Goal: Communication & Community: Answer question/provide support

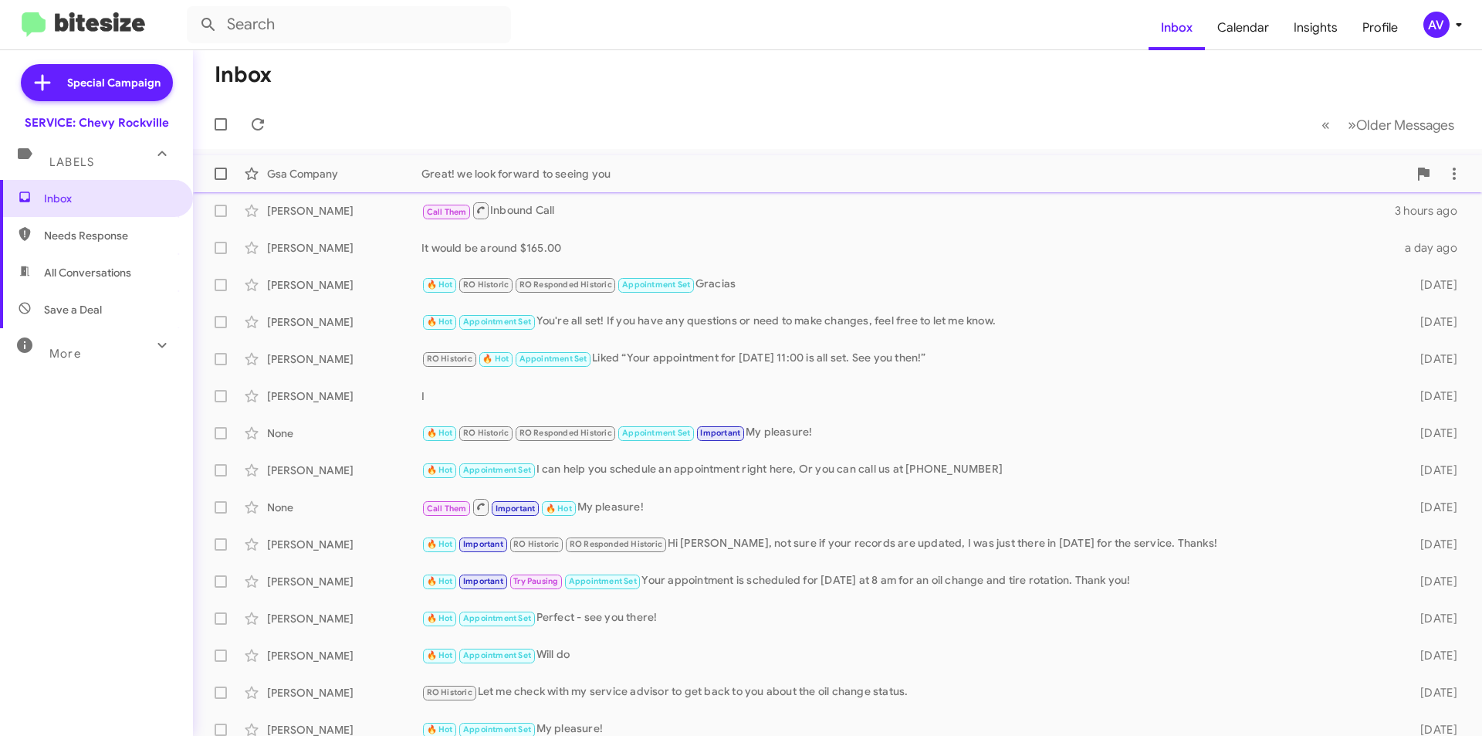
click at [655, 179] on div "Great! we look forward to seeing you" at bounding box center [915, 173] width 987 height 15
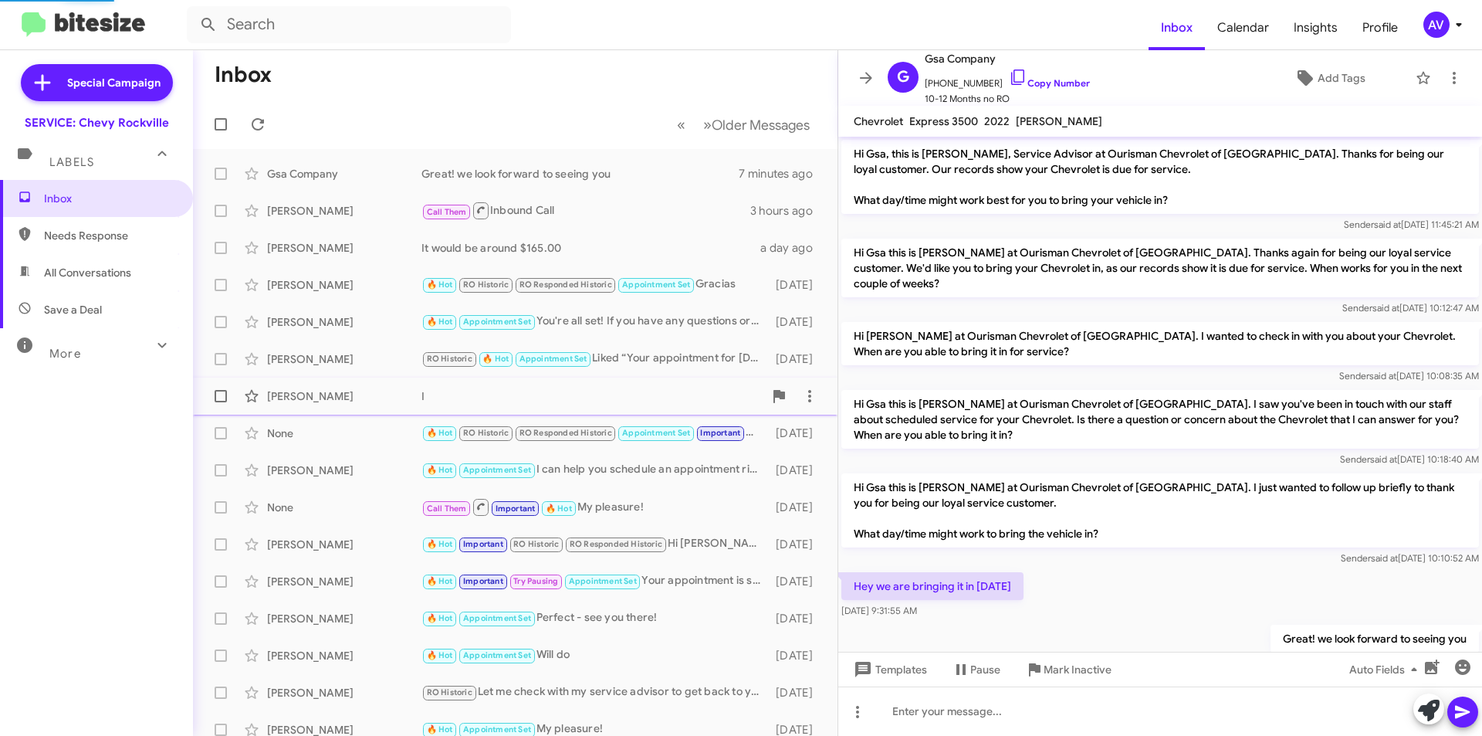
scroll to position [34, 0]
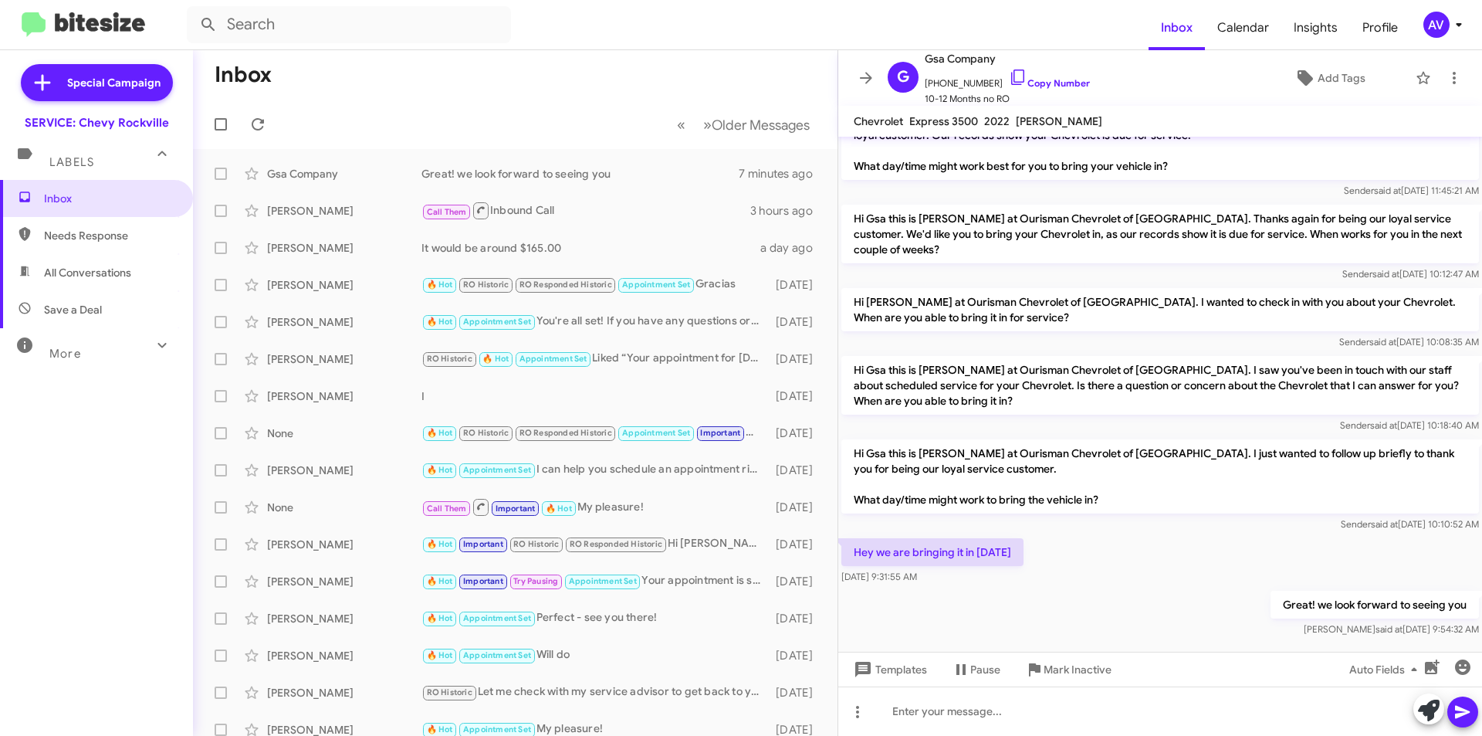
click at [565, 154] on mat-action-list "Gsa Company Great! we look forward to seeing you 7 minutes ago Pablo Abanto Cal…" at bounding box center [515, 522] width 645 height 747
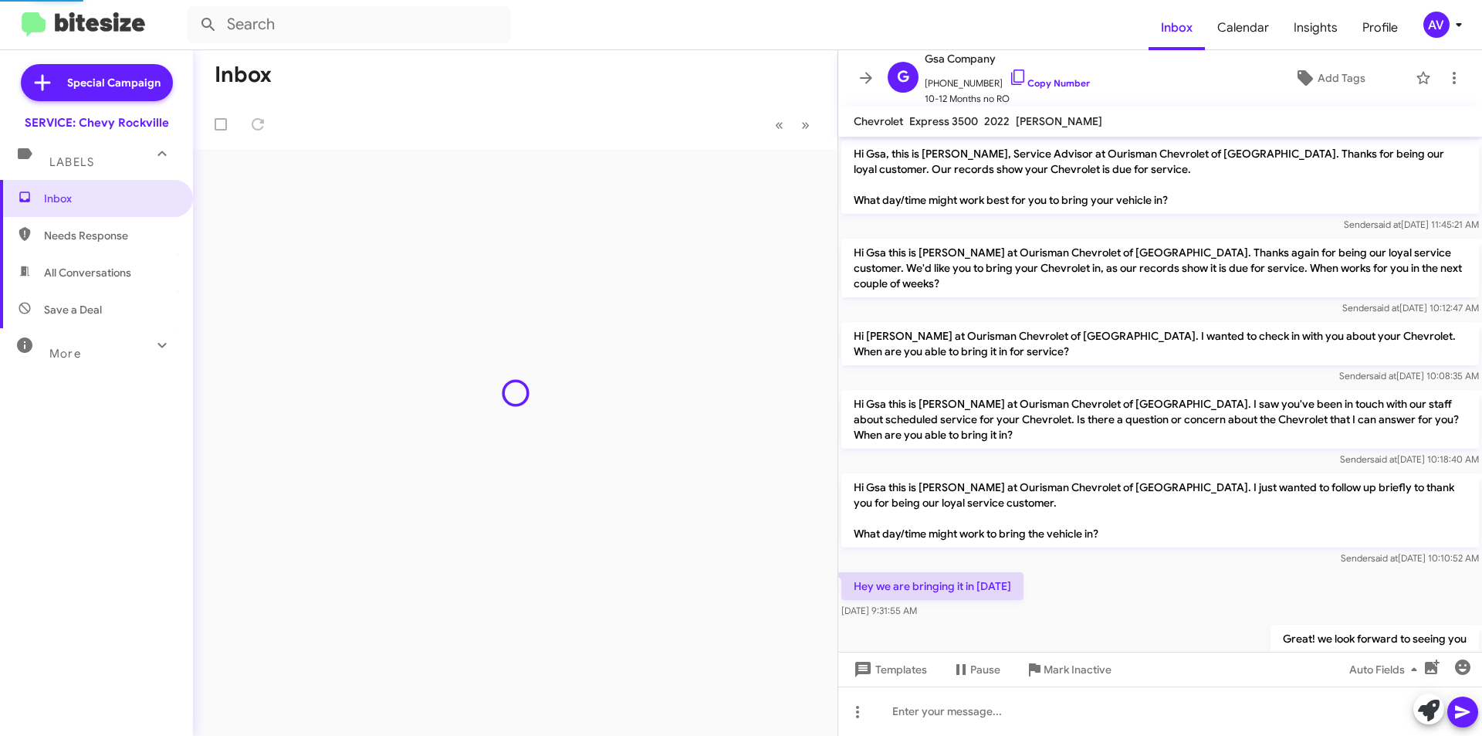
scroll to position [34, 0]
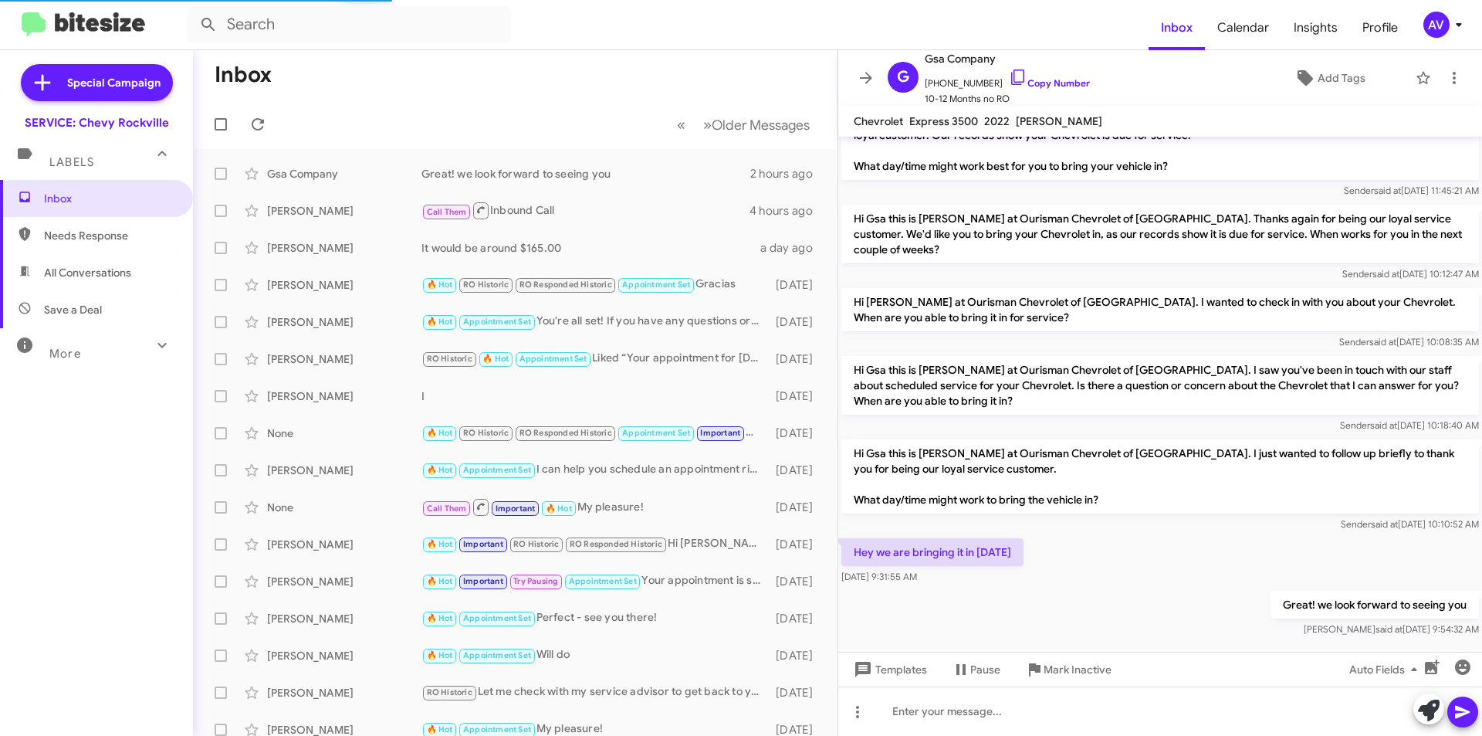
click at [1474, 14] on mat-toolbar "Inbox Calendar Insights Profile AV" at bounding box center [741, 24] width 1482 height 49
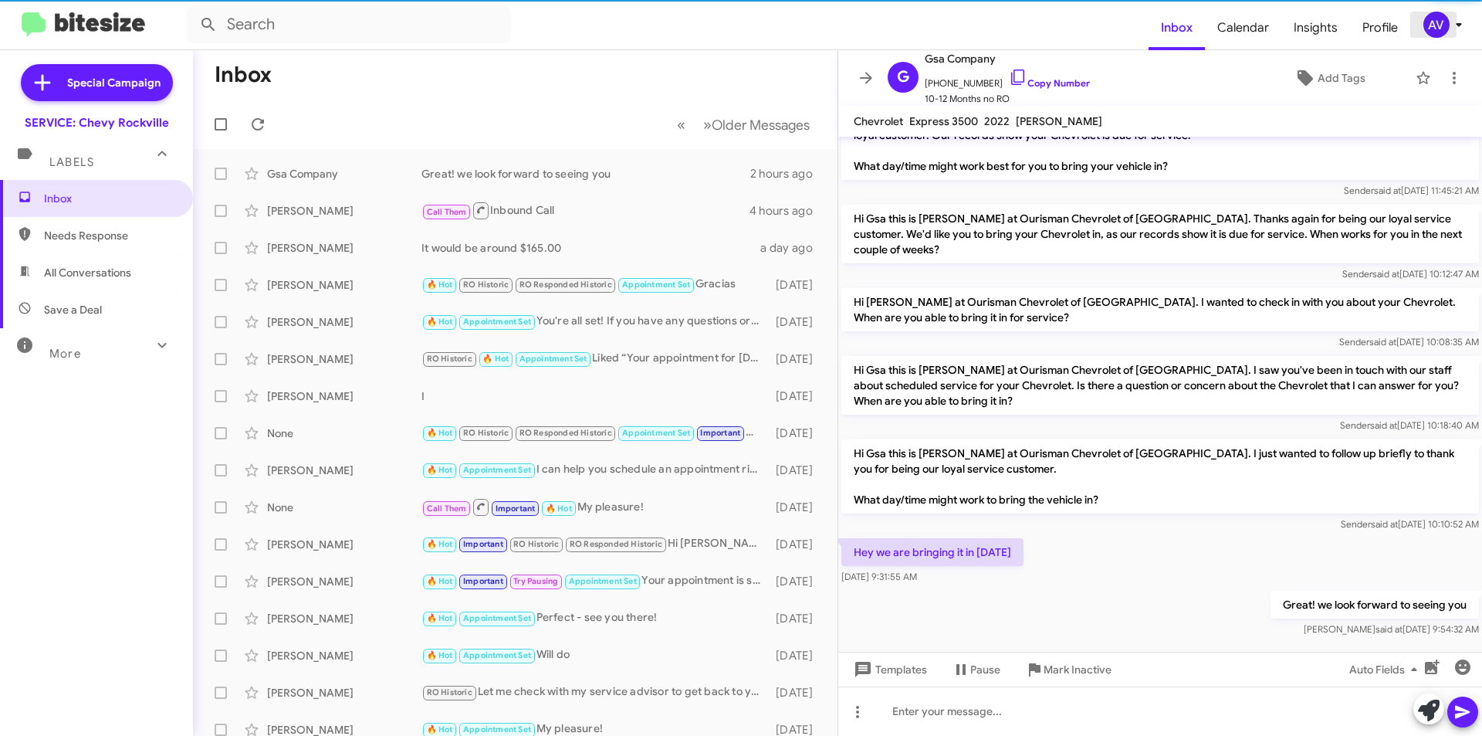
click at [1447, 29] on div "AV" at bounding box center [1437, 25] width 26 height 26
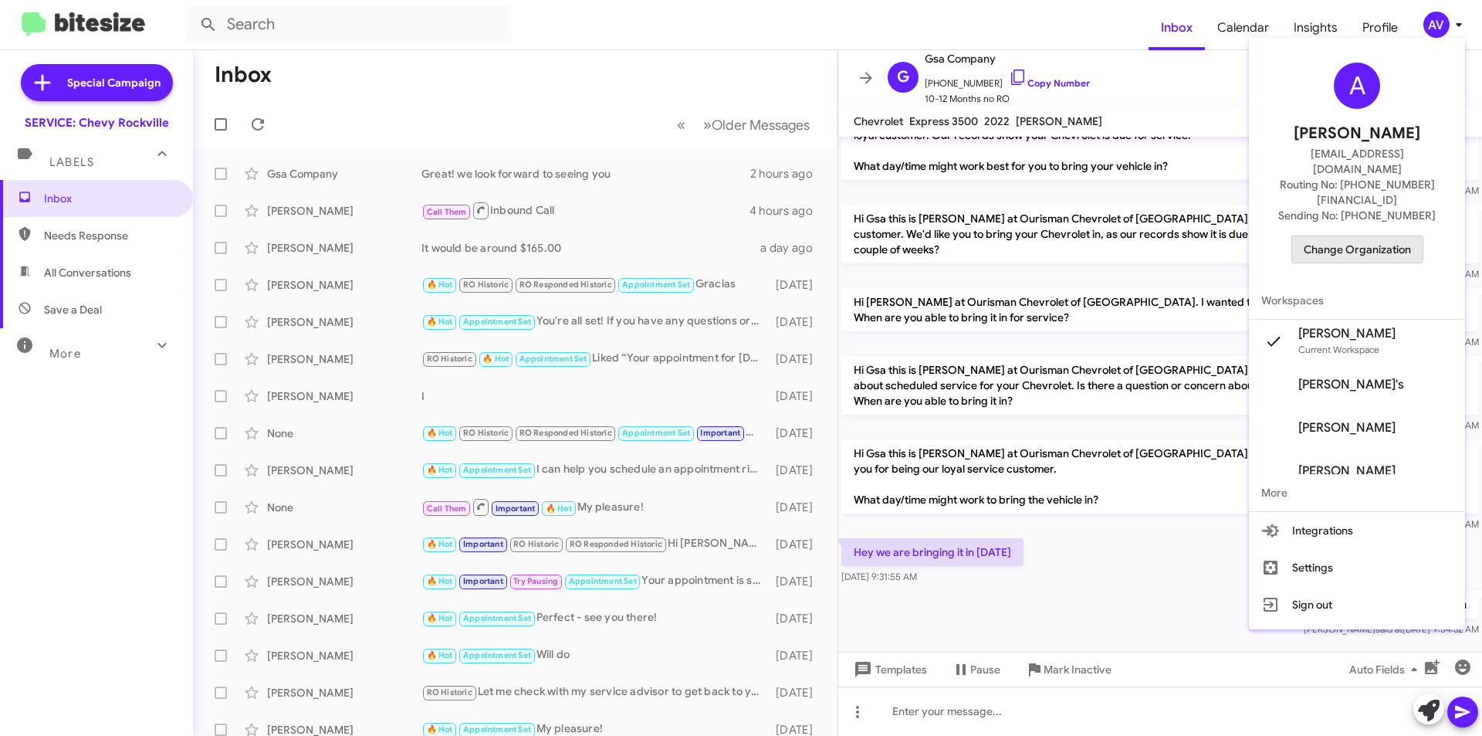
click at [1333, 236] on span "Change Organization" at bounding box center [1357, 249] width 107 height 26
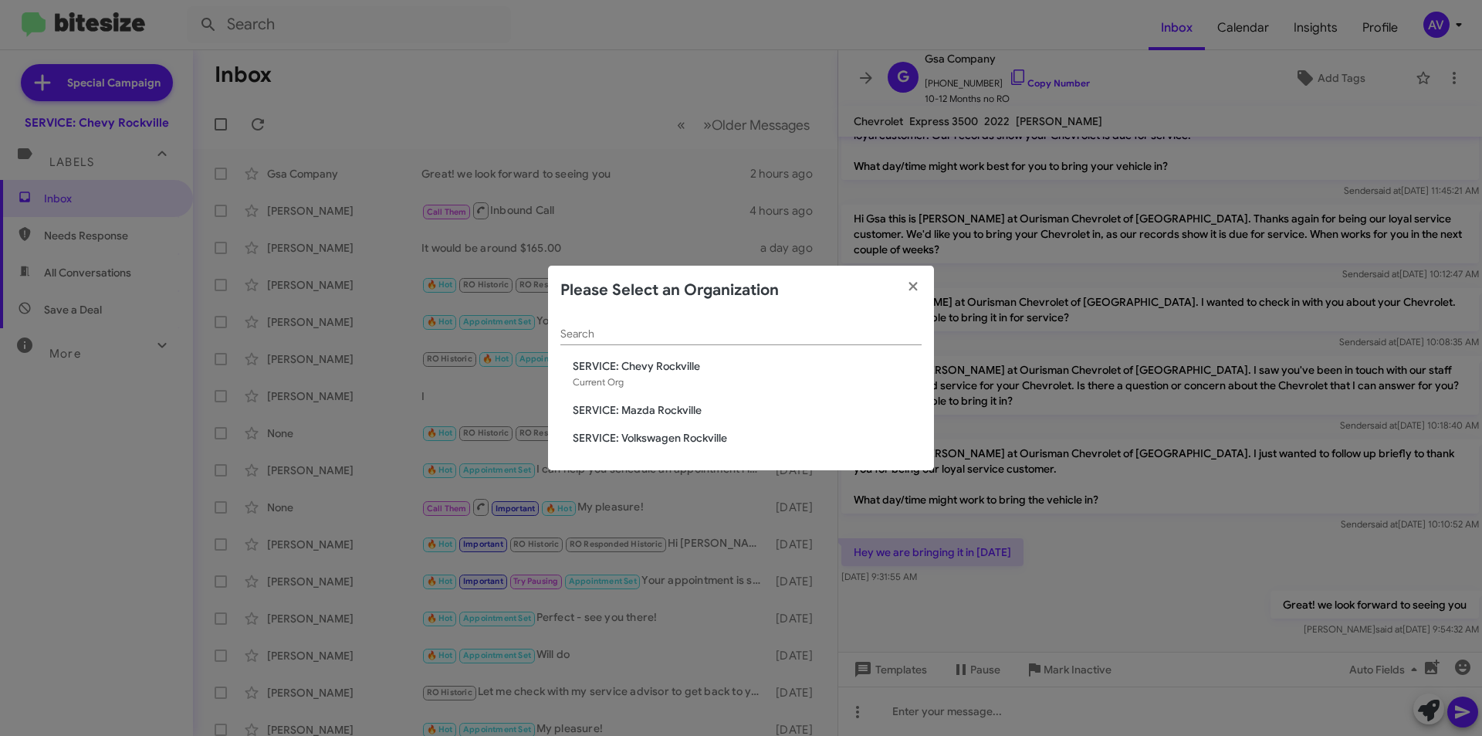
click at [631, 406] on span "SERVICE: Mazda Rockville" at bounding box center [747, 409] width 349 height 15
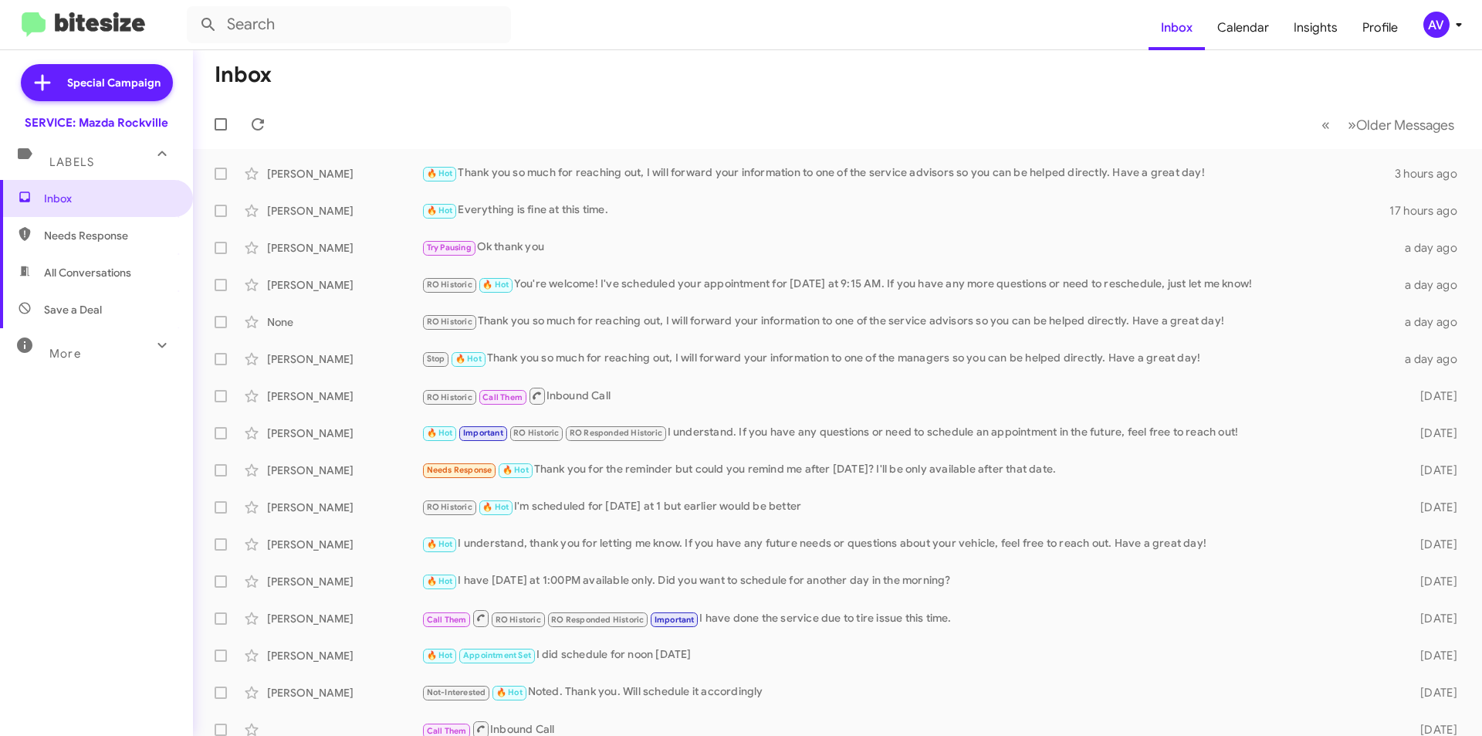
click at [1443, 25] on div "AV" at bounding box center [1437, 25] width 26 height 26
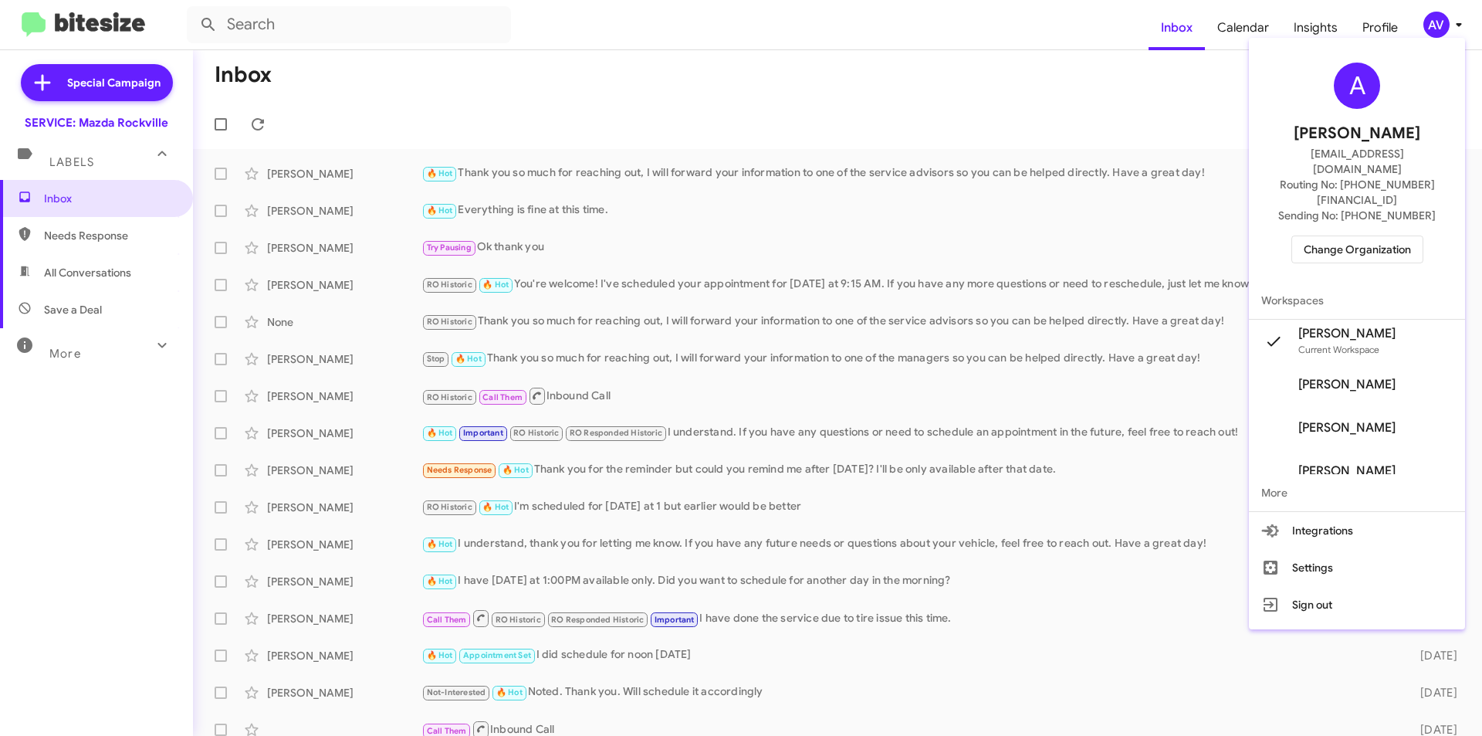
click at [1349, 236] on span "Change Organization" at bounding box center [1357, 249] width 107 height 26
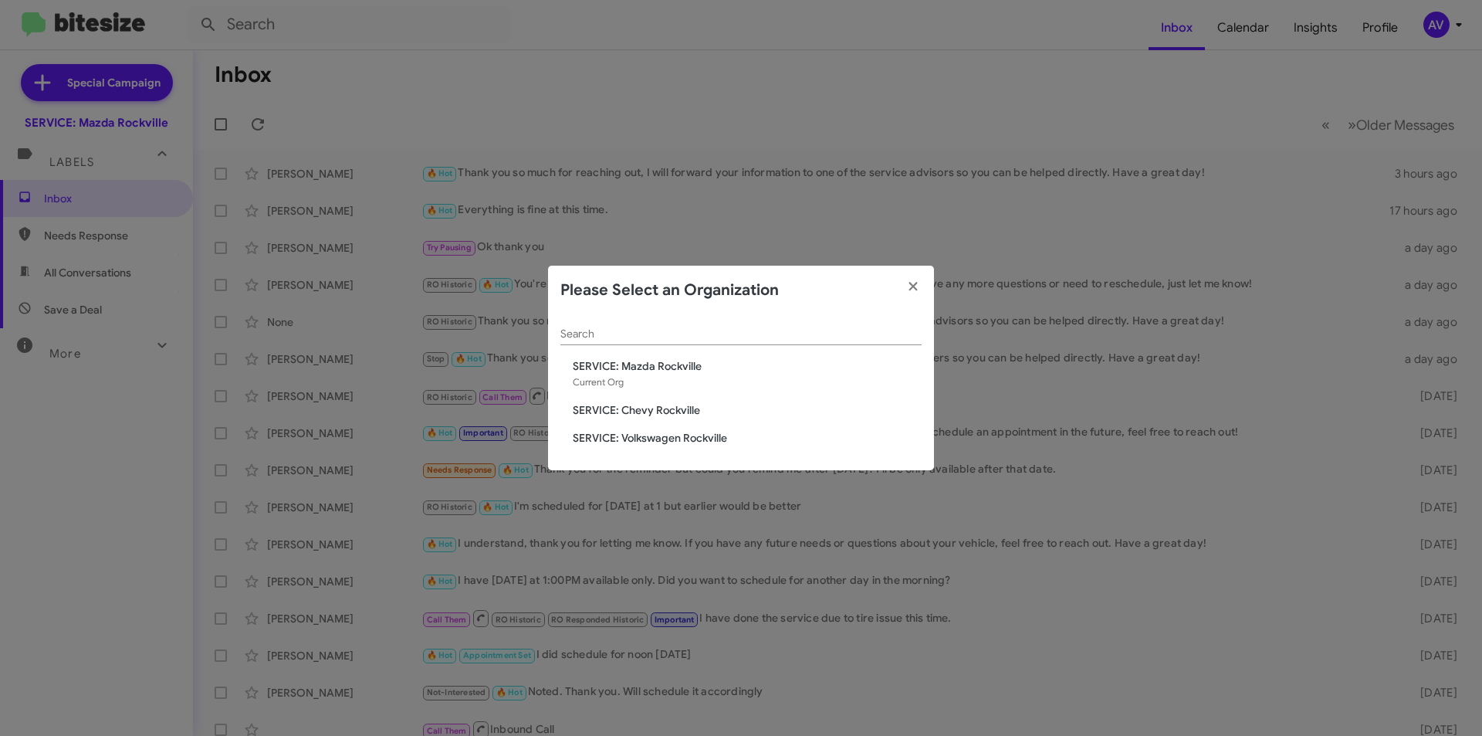
click at [689, 438] on span "SERVICE: Volkswagen Rockville" at bounding box center [747, 437] width 349 height 15
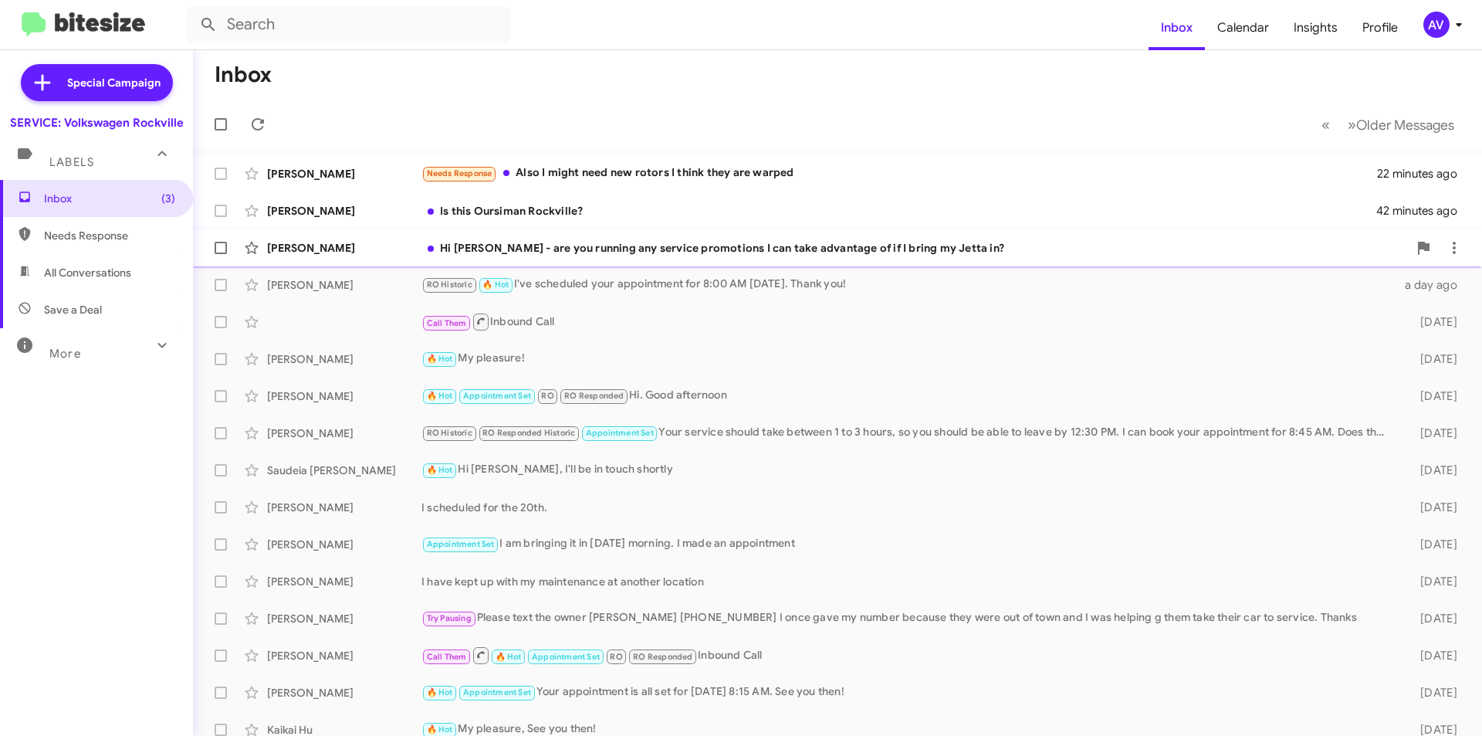
click at [663, 252] on div "Hi [PERSON_NAME] - are you running any service promotions I can take advantage …" at bounding box center [915, 247] width 987 height 15
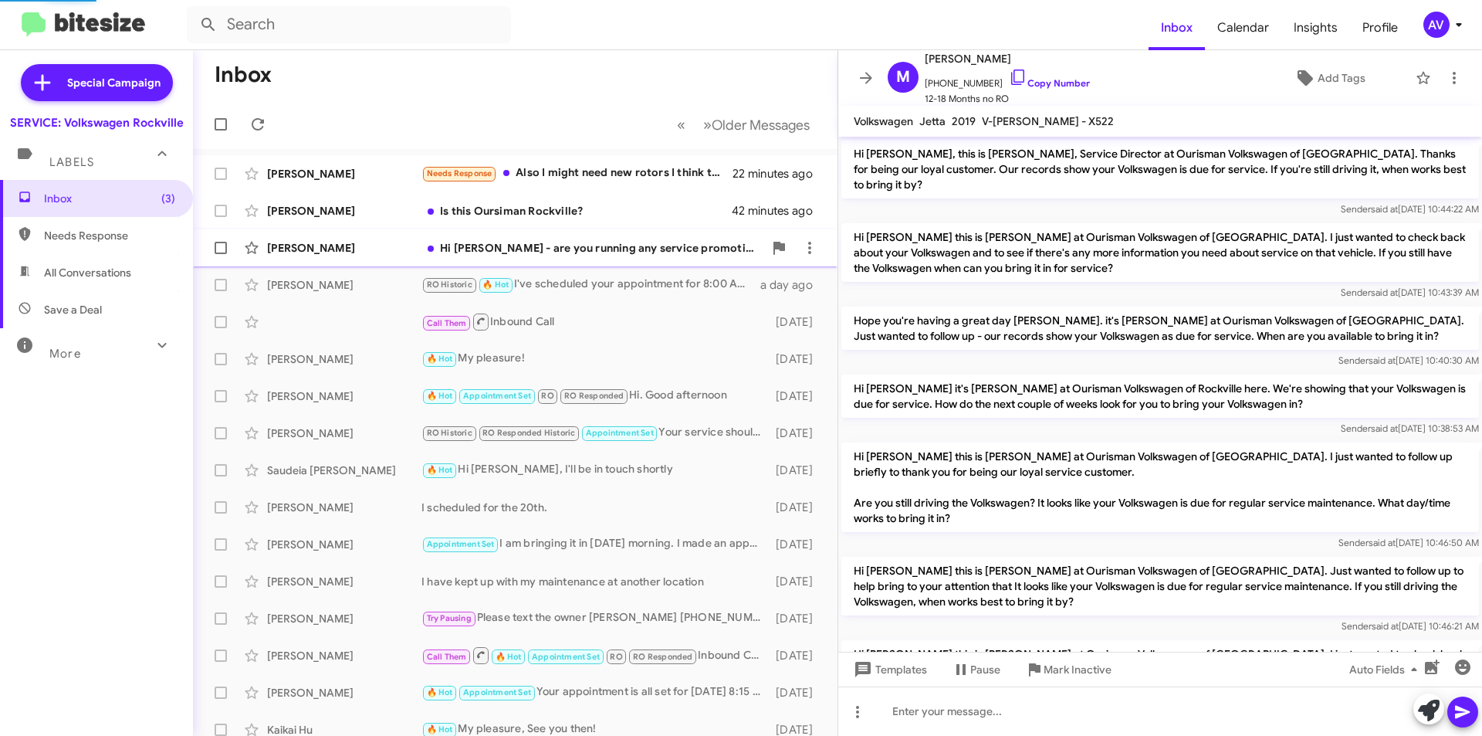
scroll to position [208, 0]
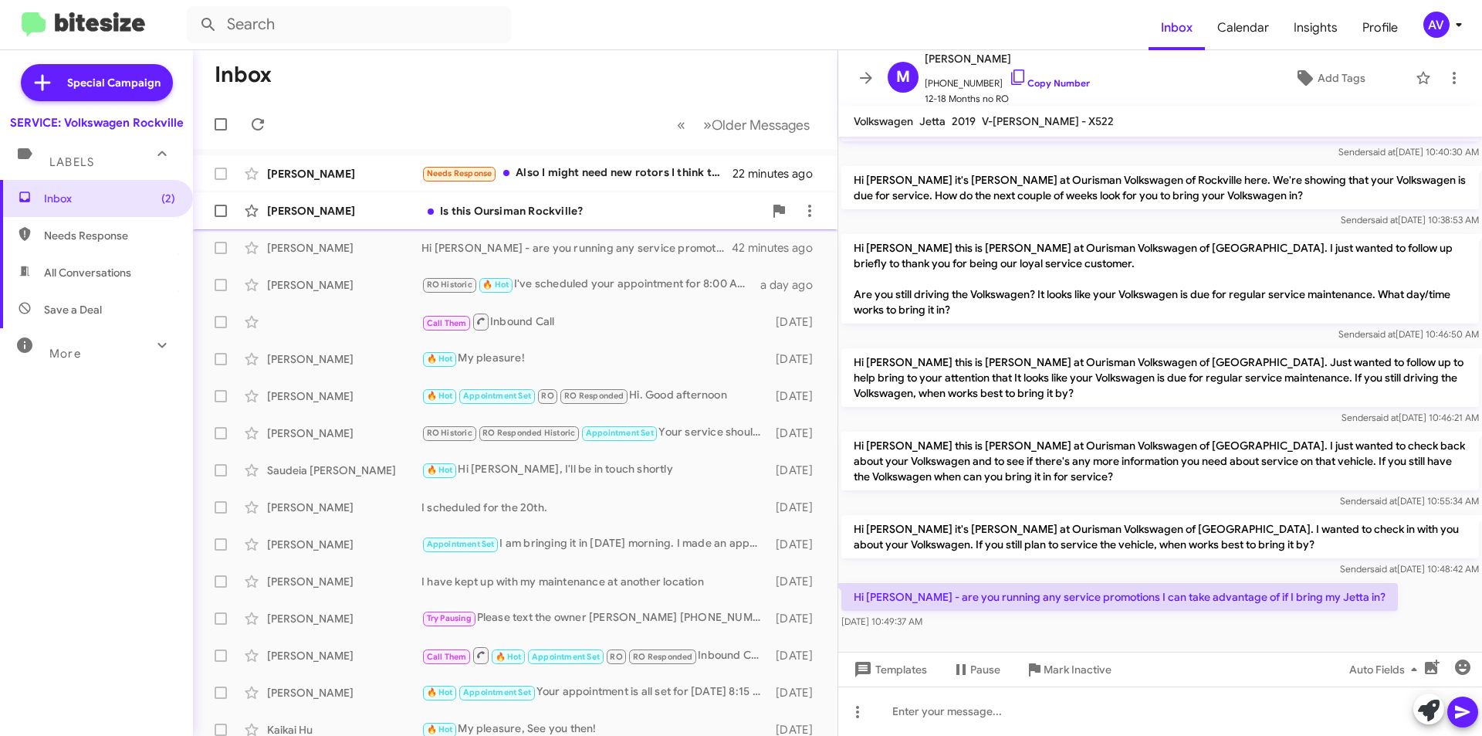
click at [547, 218] on div "Richard Merritt Is this Oursiman Rockville? 42 minutes ago" at bounding box center [515, 210] width 620 height 31
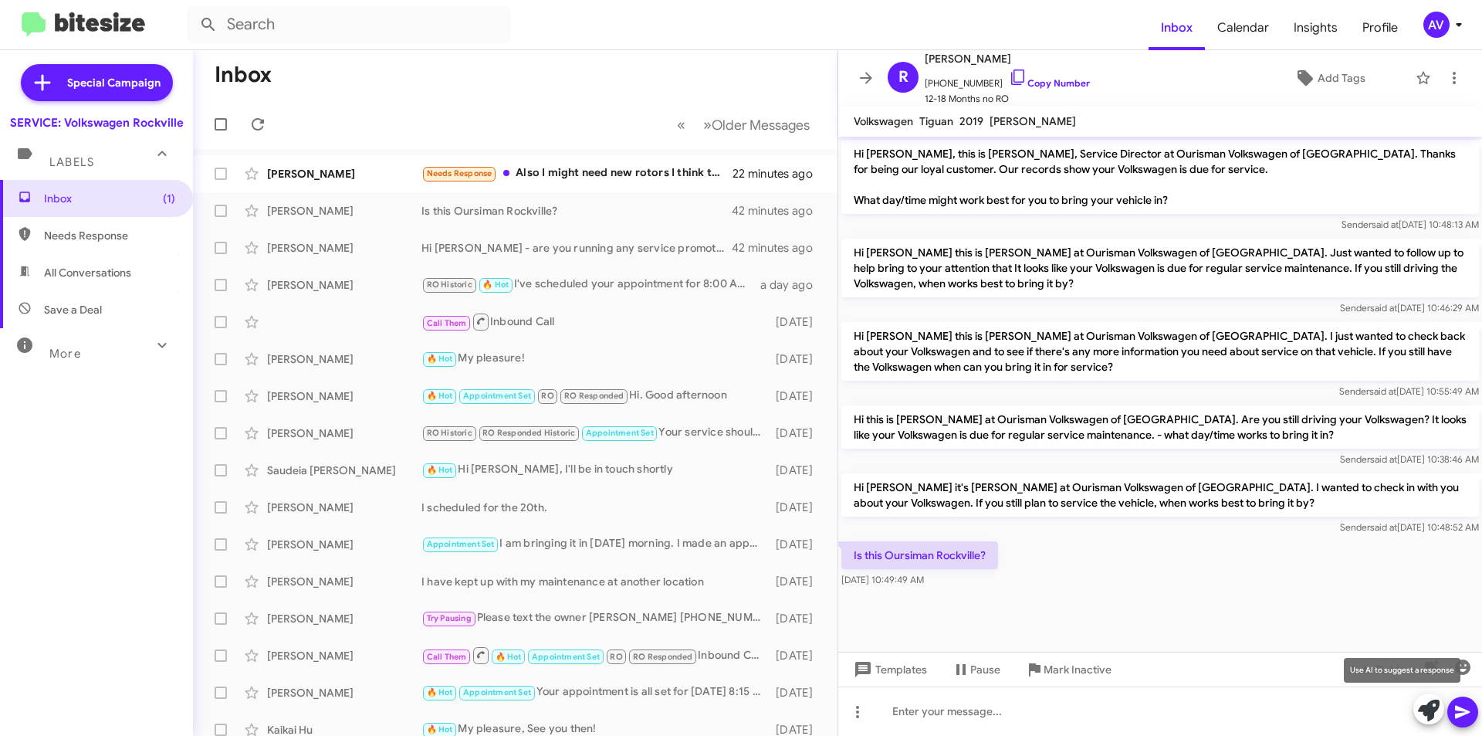
click at [1434, 710] on icon at bounding box center [1429, 710] width 22 height 22
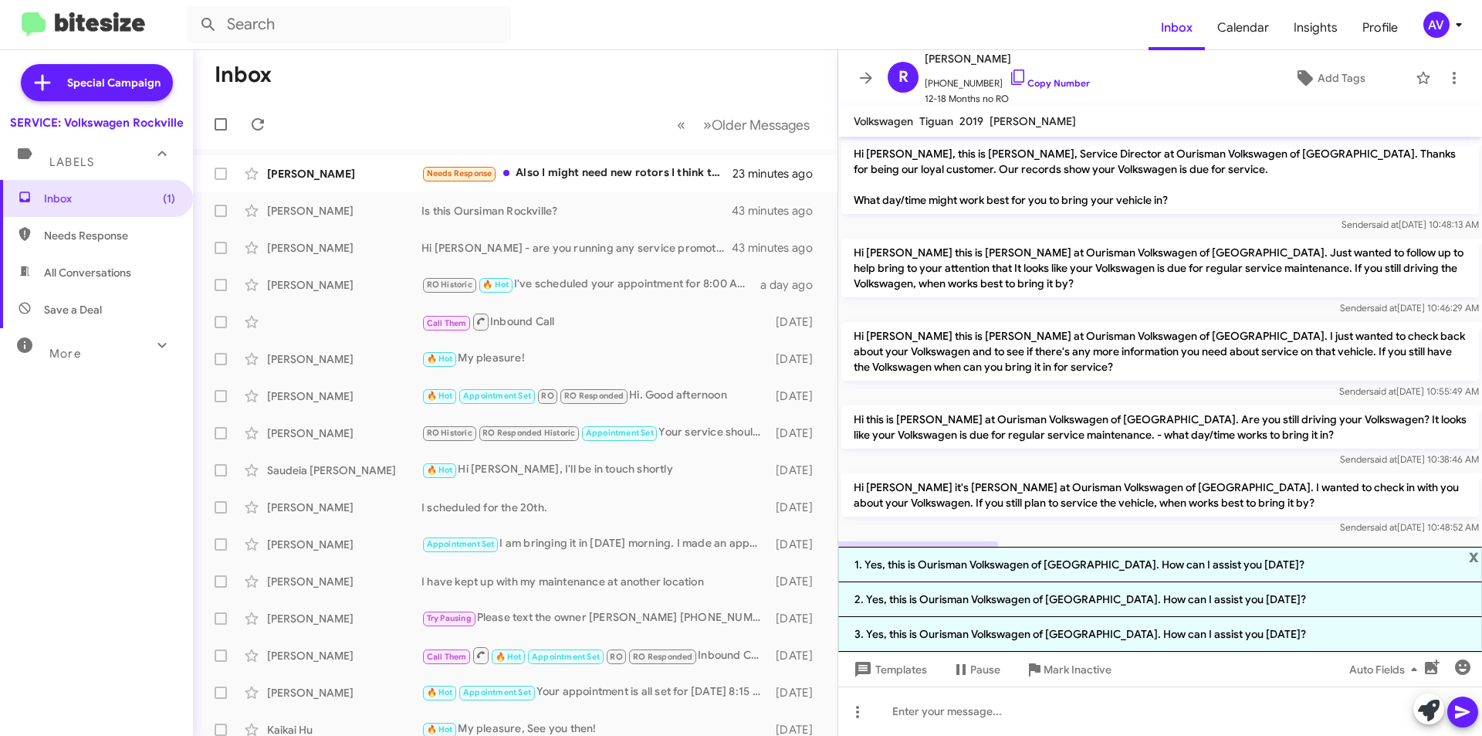
click at [1473, 557] on span "x" at bounding box center [1474, 556] width 10 height 19
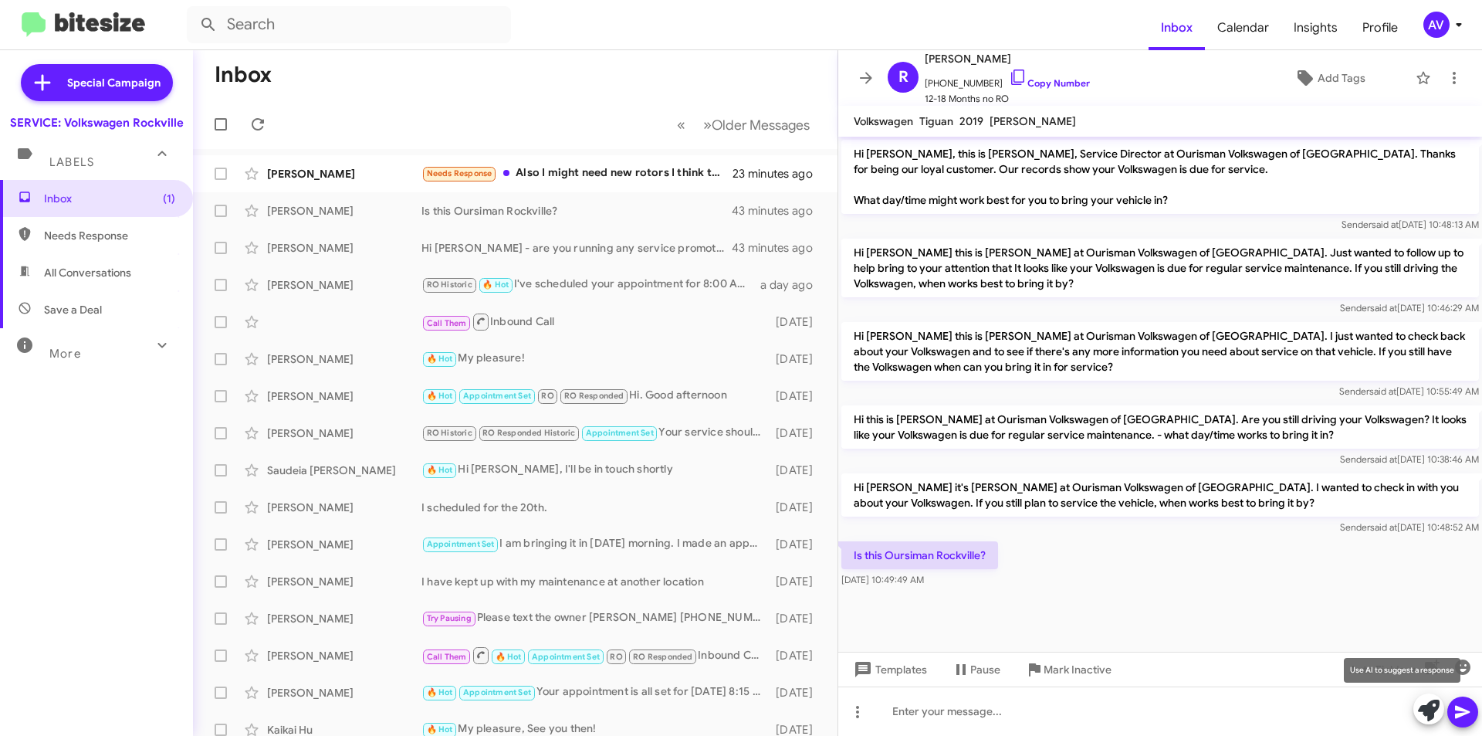
click at [1435, 722] on span at bounding box center [1429, 710] width 22 height 34
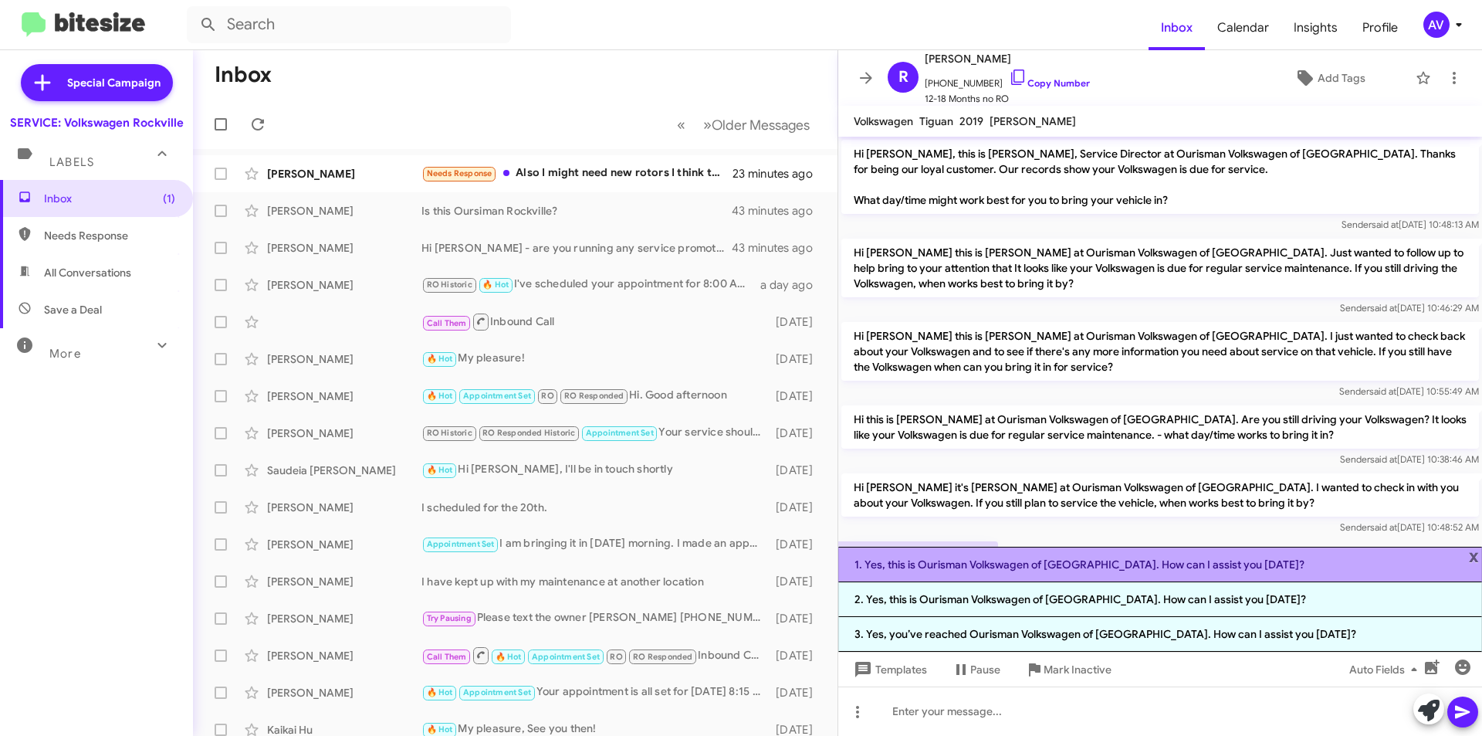
click at [1176, 567] on li "1. Yes, this is Ourisman Volkswagen of Rockville. How can I assist you today?" at bounding box center [1160, 565] width 644 height 36
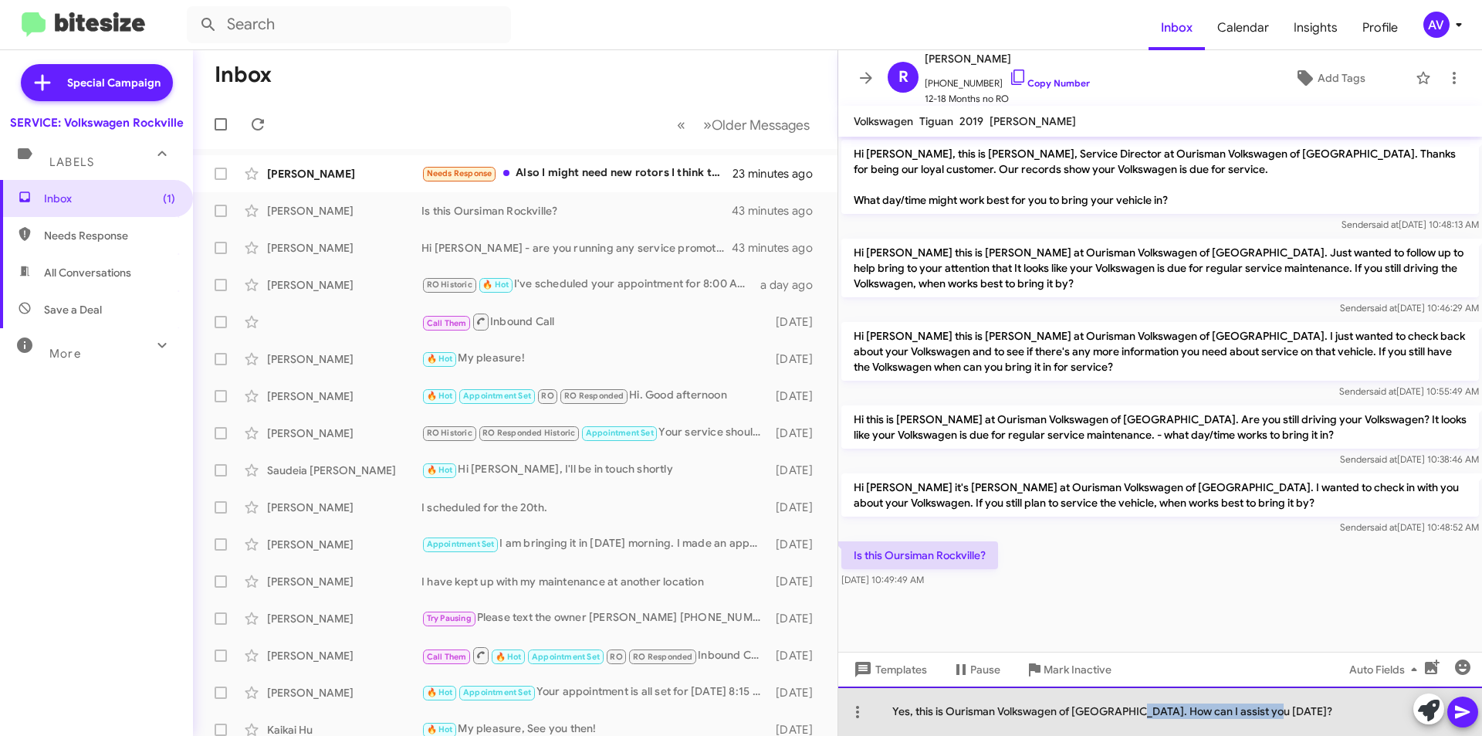
drag, startPoint x: 1122, startPoint y: 711, endPoint x: 1289, endPoint y: 716, distance: 166.9
click at [1289, 716] on div "Yes, this is Ourisman Volkswagen of Rockville. How can I assist you today?" at bounding box center [1160, 710] width 644 height 49
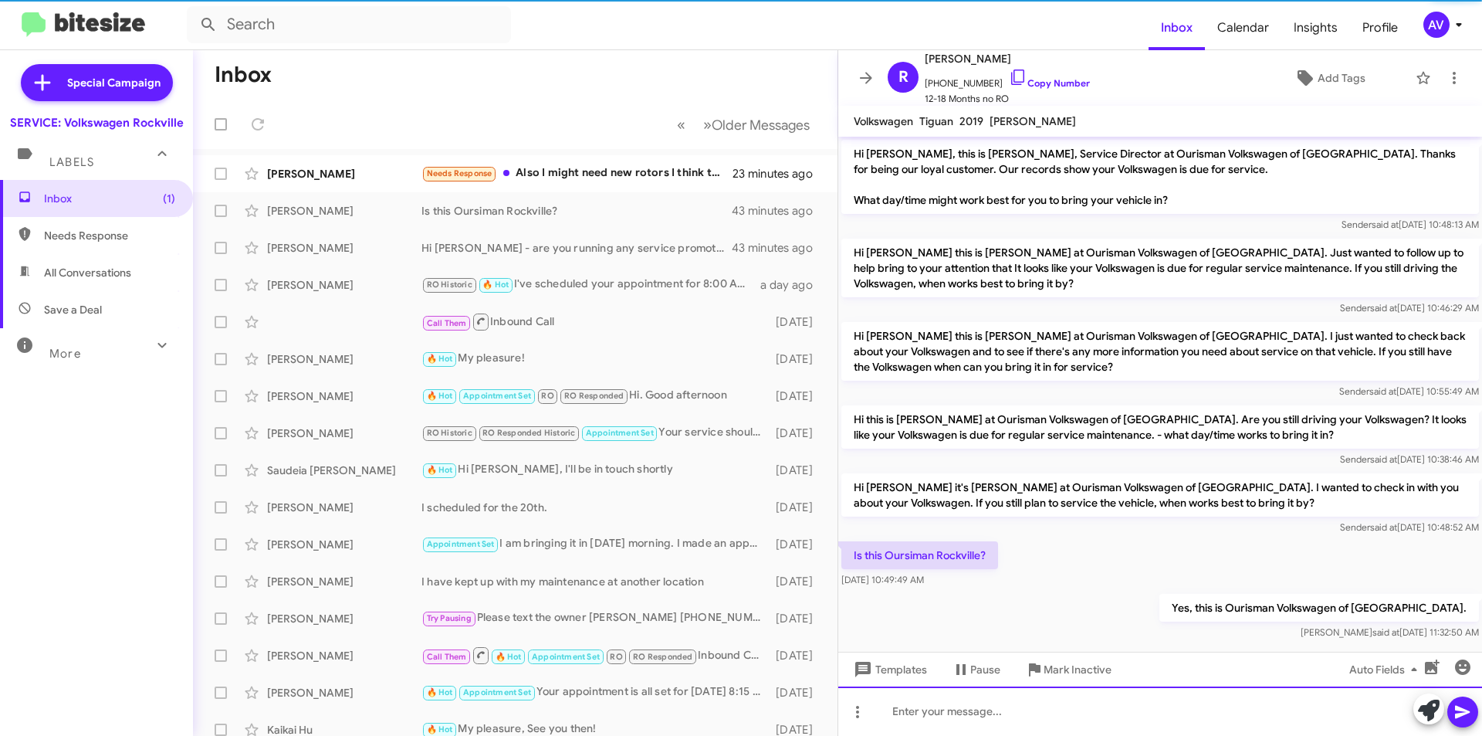
scroll to position [19, 0]
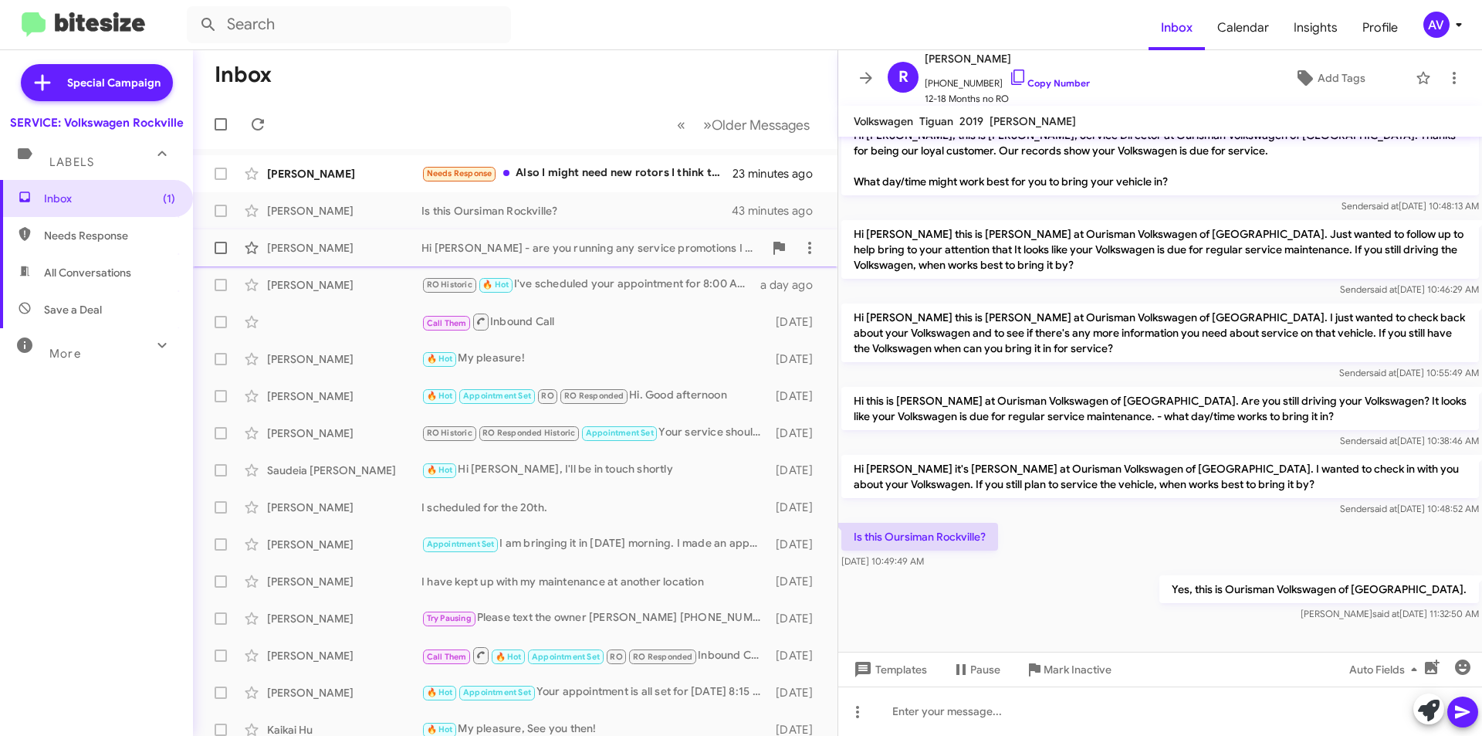
click at [585, 240] on div "Hi [PERSON_NAME] - are you running any service promotions I can take advantage …" at bounding box center [593, 247] width 342 height 15
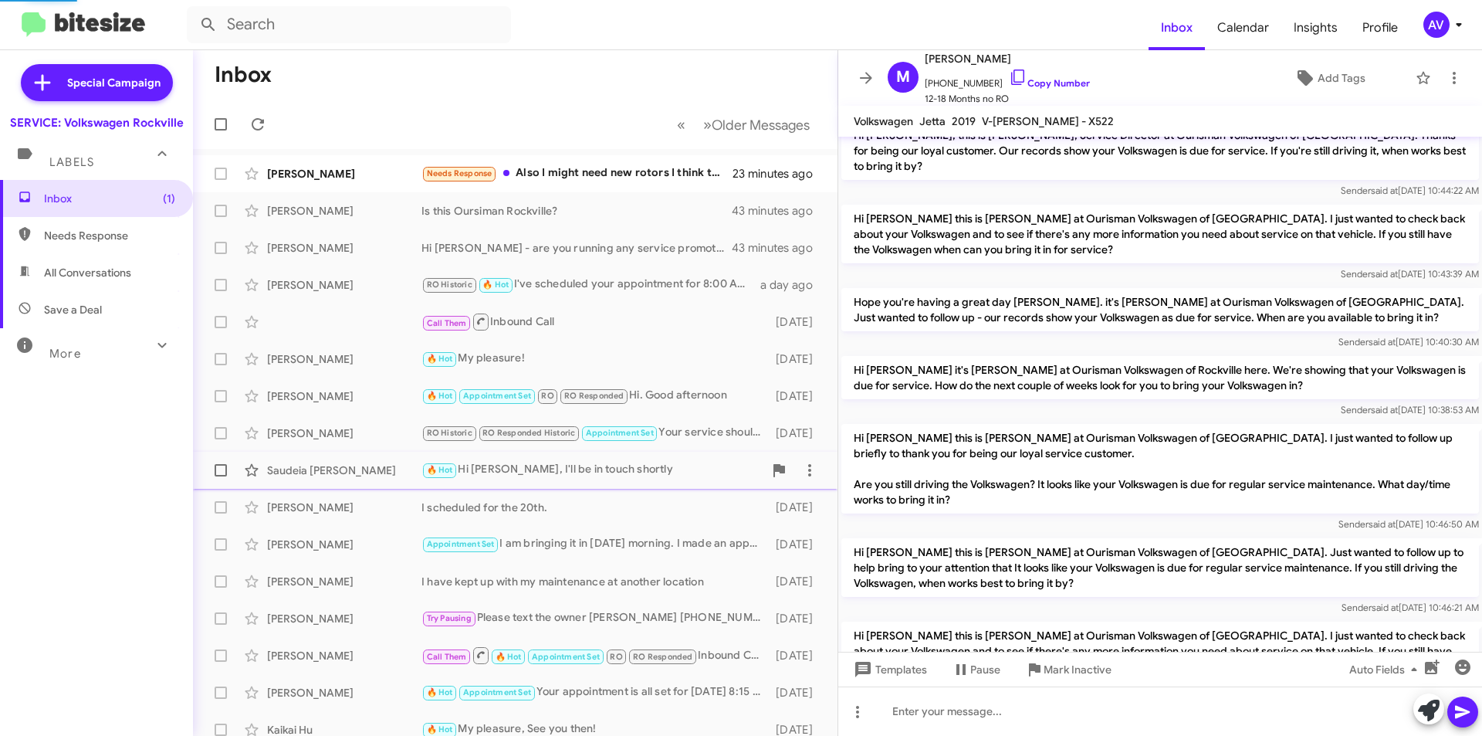
scroll to position [208, 0]
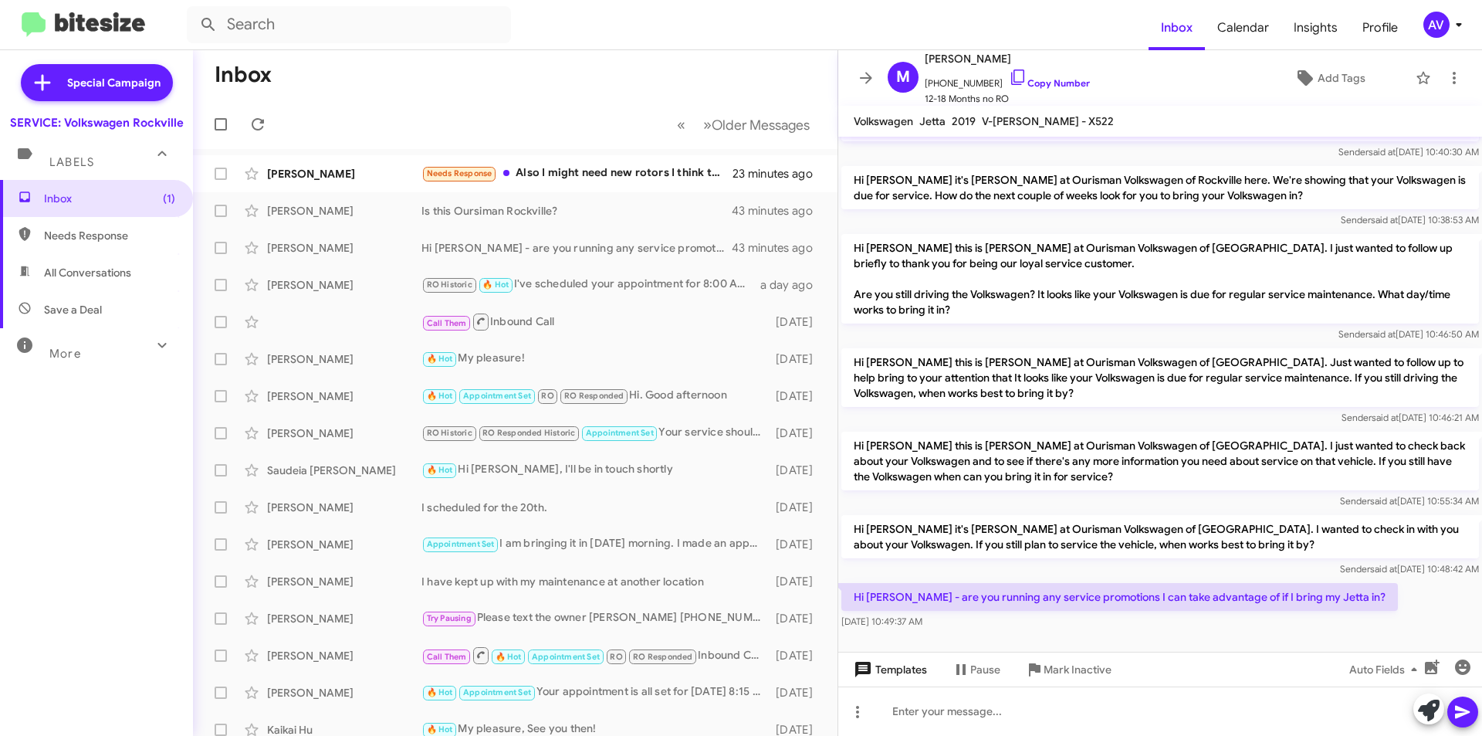
click at [879, 670] on span "Templates" at bounding box center [889, 669] width 76 height 28
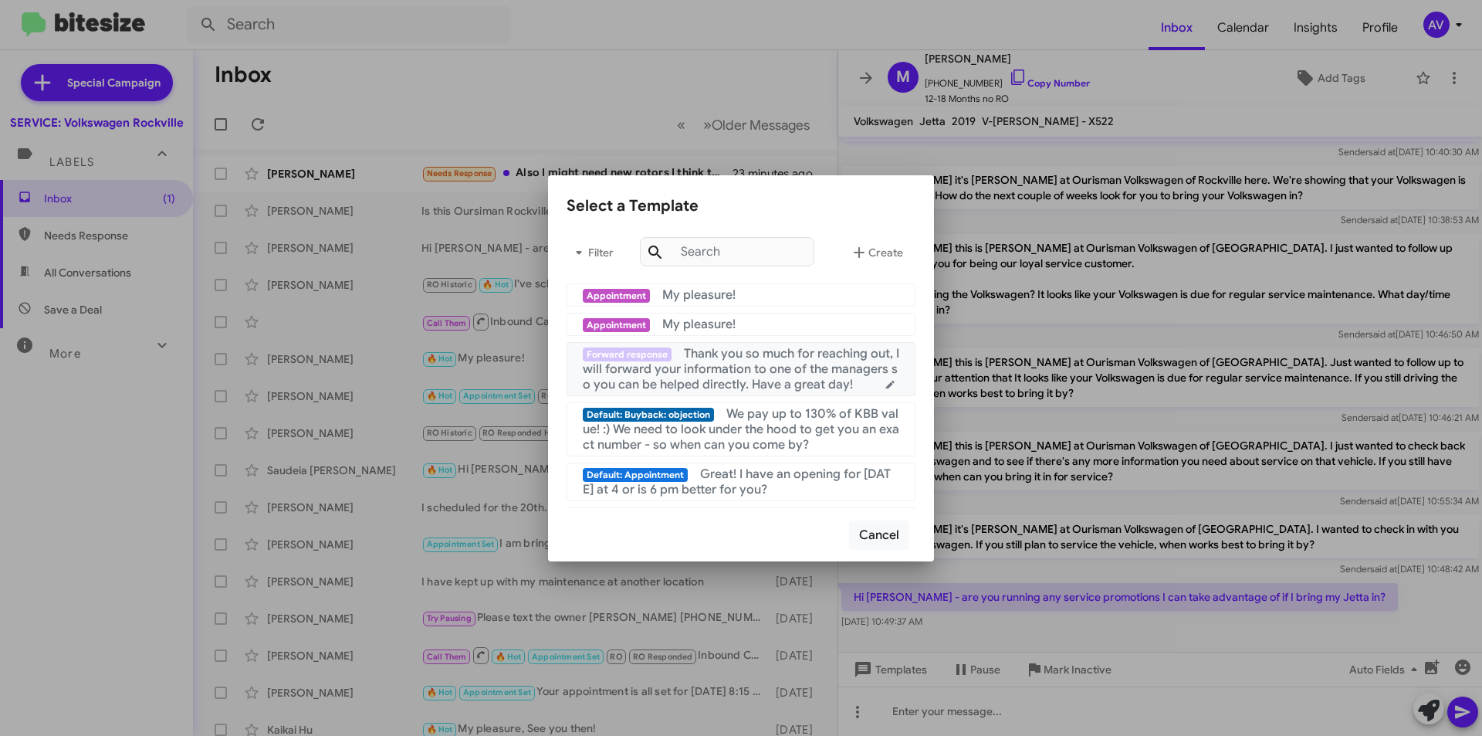
click at [756, 376] on span "Thank you so much for reaching out, I will forward your information to one of t…" at bounding box center [741, 369] width 317 height 46
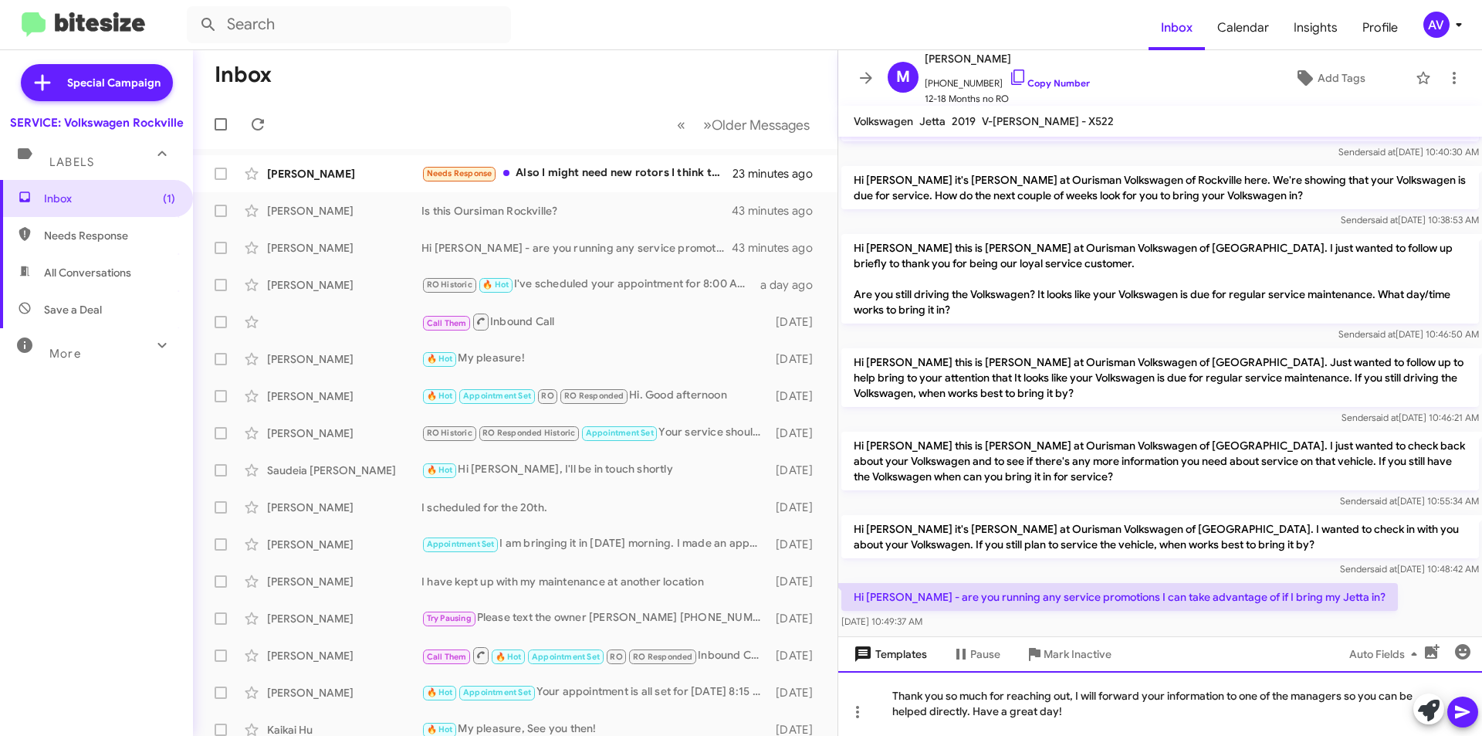
drag, startPoint x: 1081, startPoint y: 716, endPoint x: 852, endPoint y: 666, distance: 234.0
click at [852, 666] on div "Hi Matthew, this is Keith Jones, Service Director at Ourisman Volkswagen of Roc…" at bounding box center [1160, 436] width 644 height 599
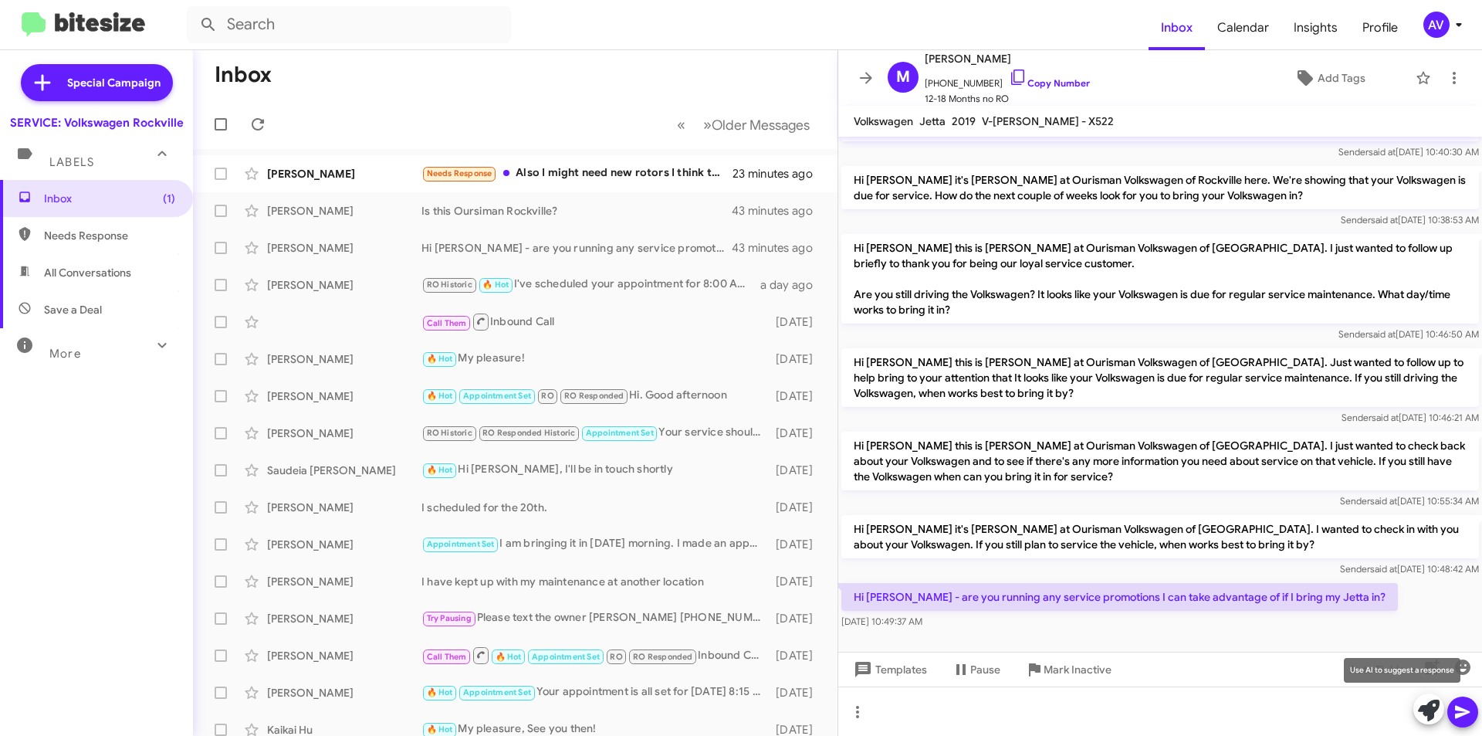
click at [1427, 725] on span at bounding box center [1429, 710] width 22 height 34
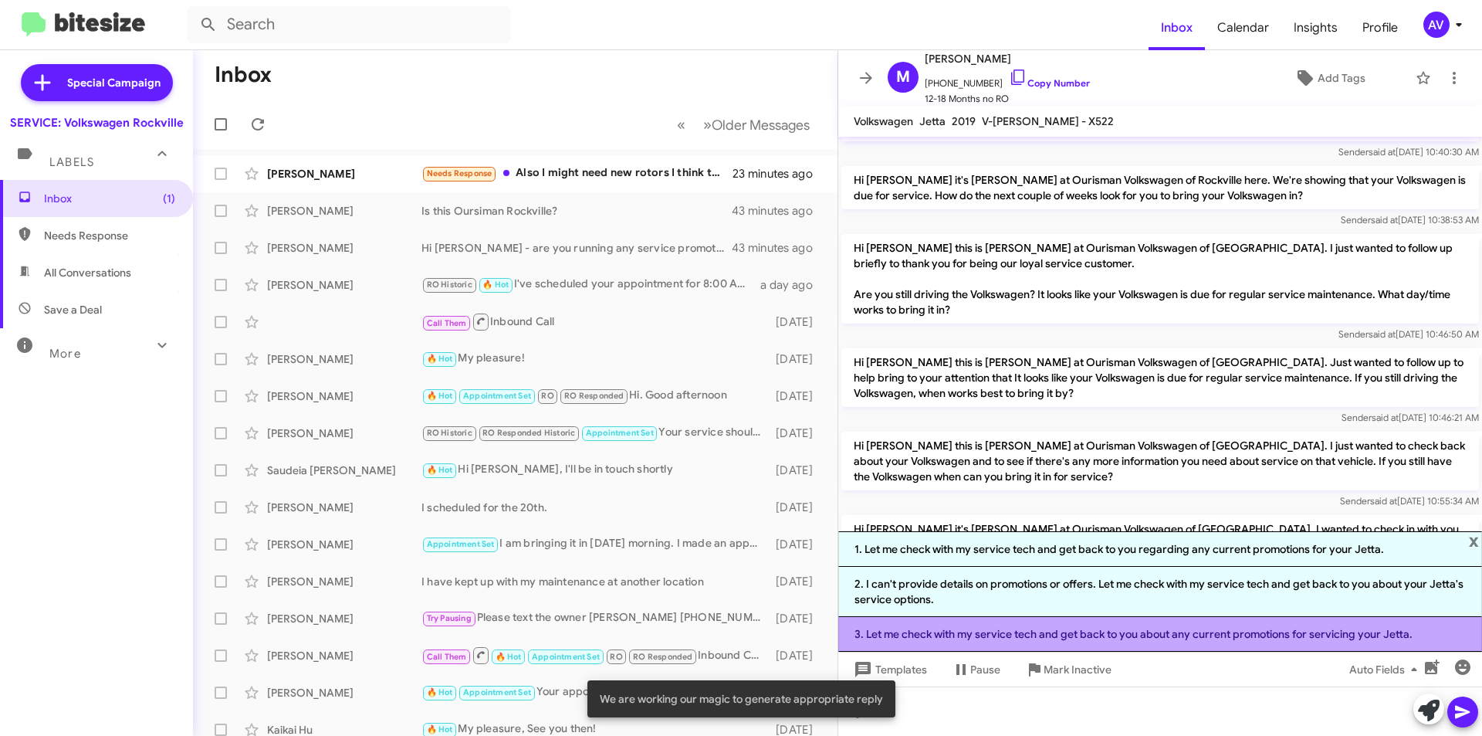
click at [1160, 632] on li "3. Let me check with my service tech and get back to you about any current prom…" at bounding box center [1160, 634] width 644 height 35
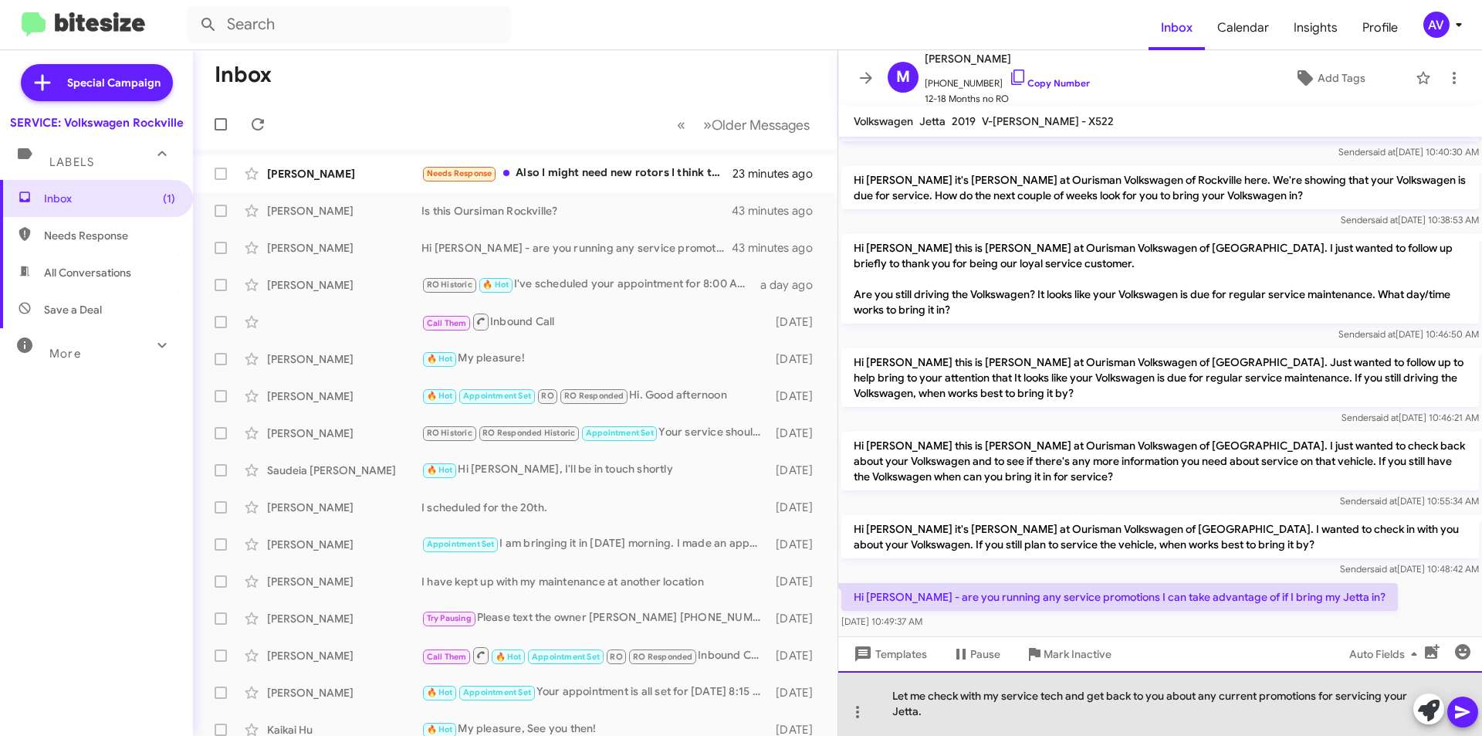
drag, startPoint x: 1064, startPoint y: 695, endPoint x: 1044, endPoint y: 704, distance: 22.1
click at [1044, 704] on div "Let me check with my service tech and get back to you about any current promoti…" at bounding box center [1160, 703] width 644 height 65
click at [1045, 696] on div "Let me check with my service tech and get back to you about any current promoti…" at bounding box center [1160, 703] width 644 height 65
drag, startPoint x: 1062, startPoint y: 693, endPoint x: 1041, endPoint y: 696, distance: 21.8
click at [1041, 696] on div "Let me check with my service tech and get back to you about any current promoti…" at bounding box center [1160, 703] width 644 height 65
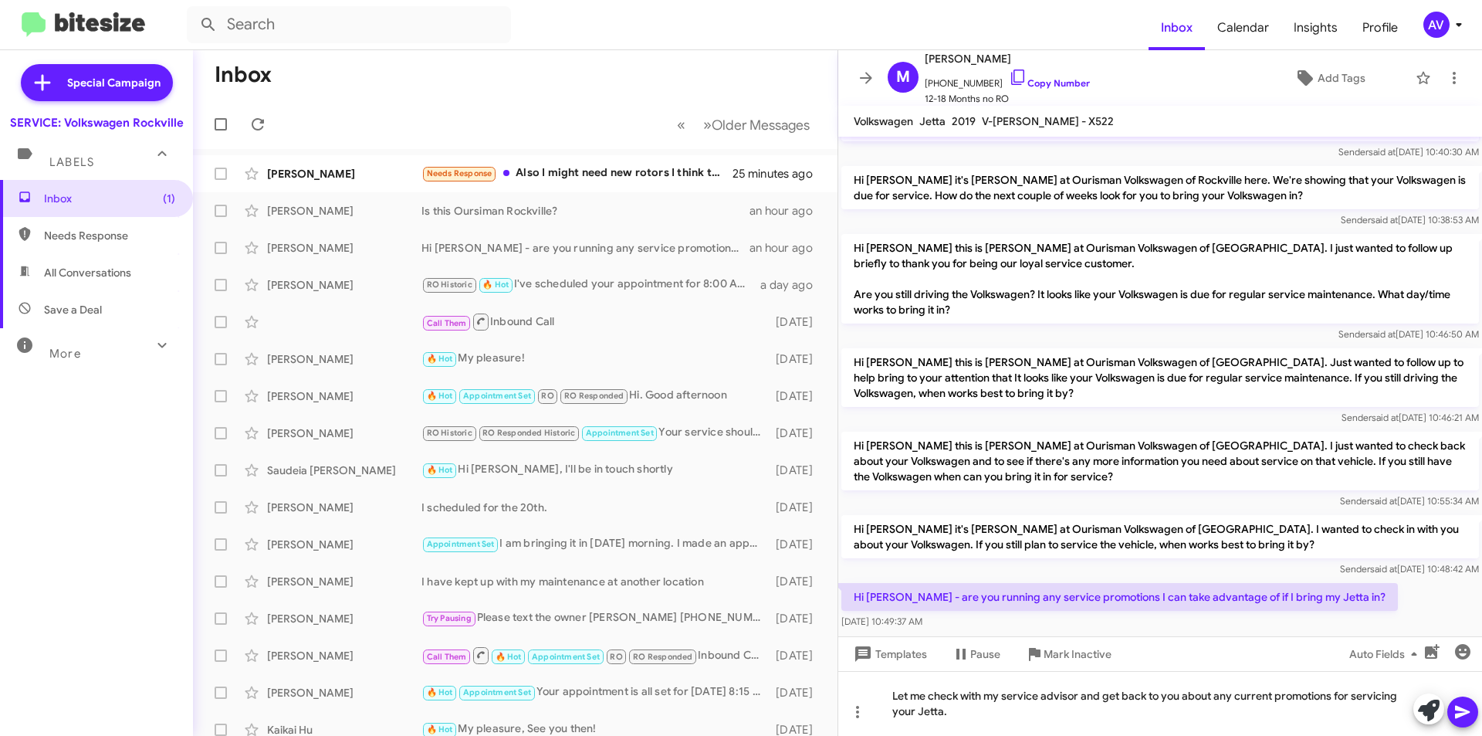
click at [1466, 709] on icon at bounding box center [1463, 712] width 19 height 19
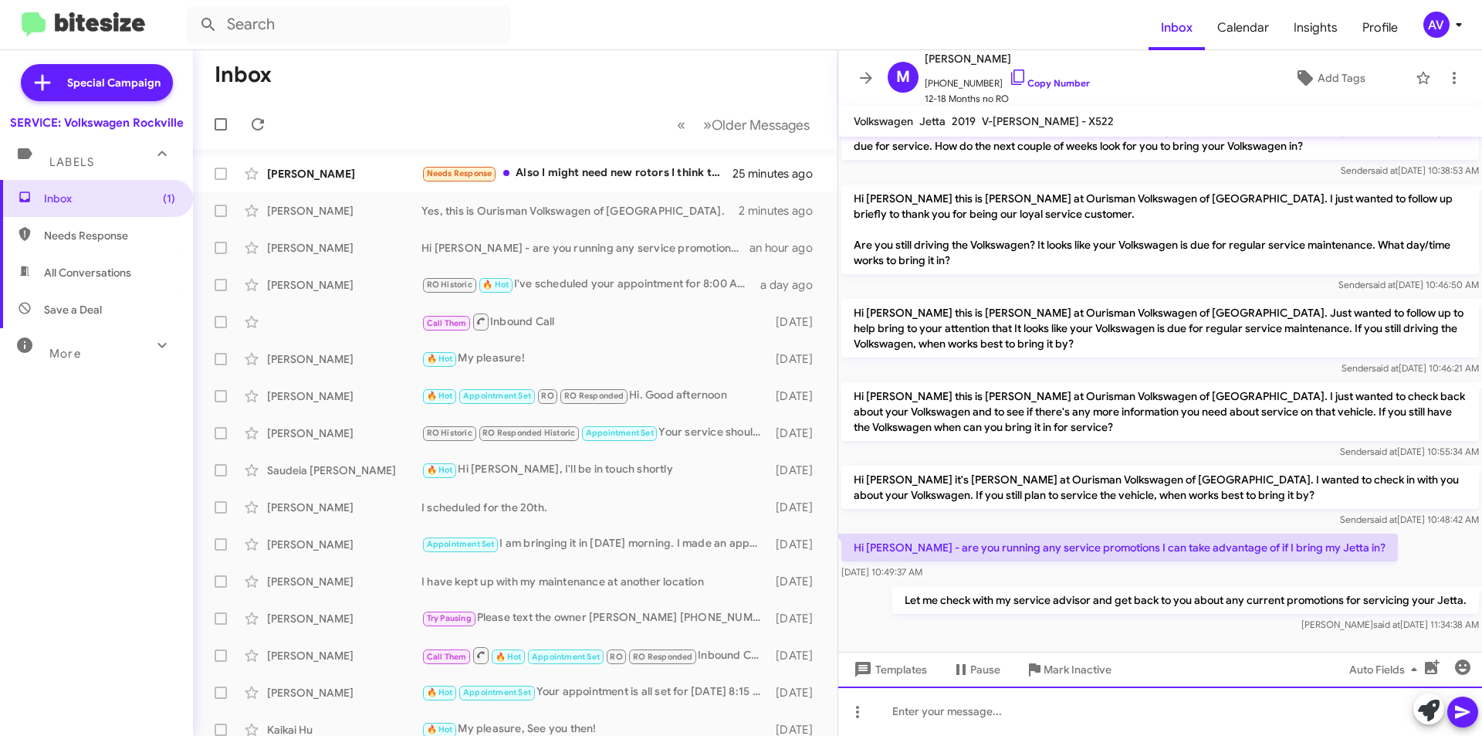
scroll to position [265, 0]
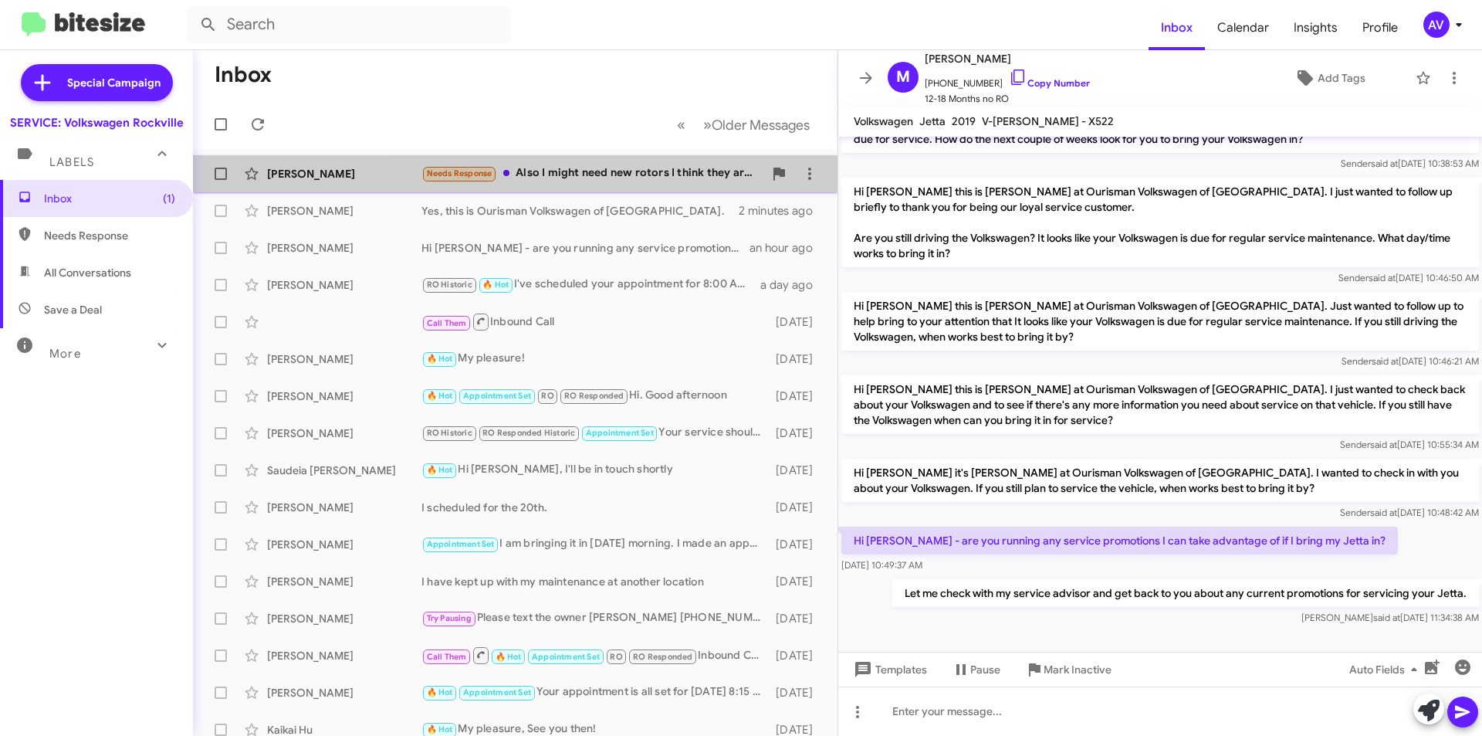
click at [689, 168] on div "Needs Response Also I might need new rotors I think they are warped" at bounding box center [593, 173] width 342 height 18
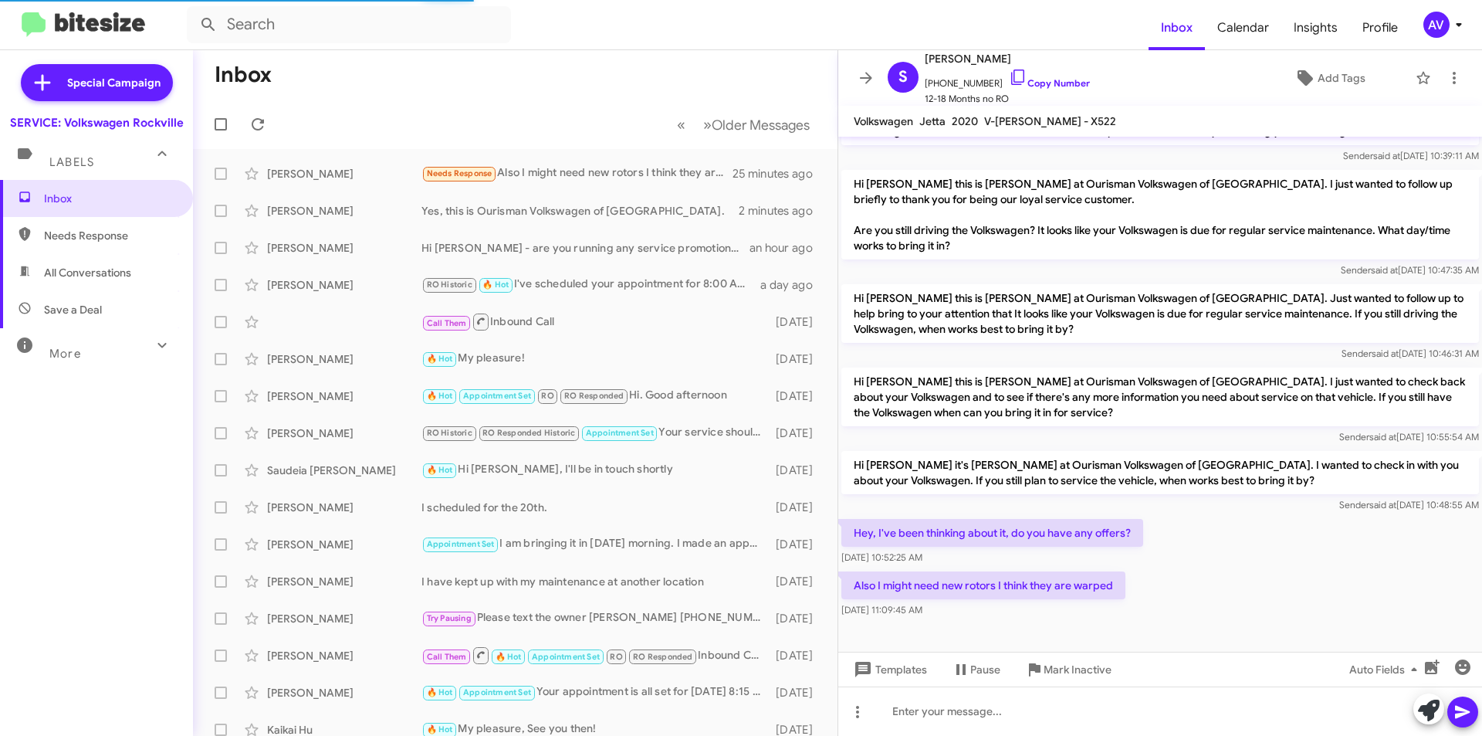
scroll to position [168, 0]
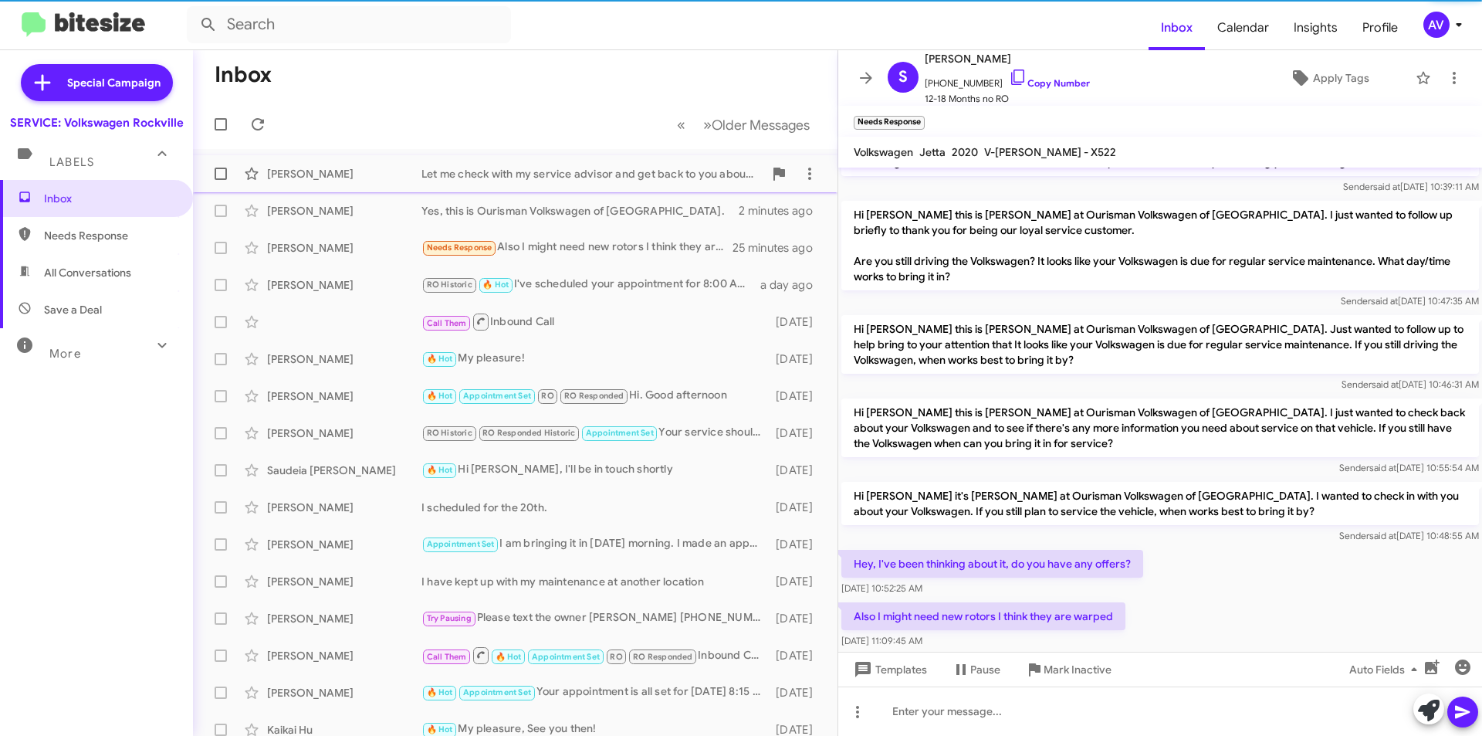
click at [588, 181] on div "[PERSON_NAME] Let me check with my service advisor and get back to you about an…" at bounding box center [515, 173] width 620 height 31
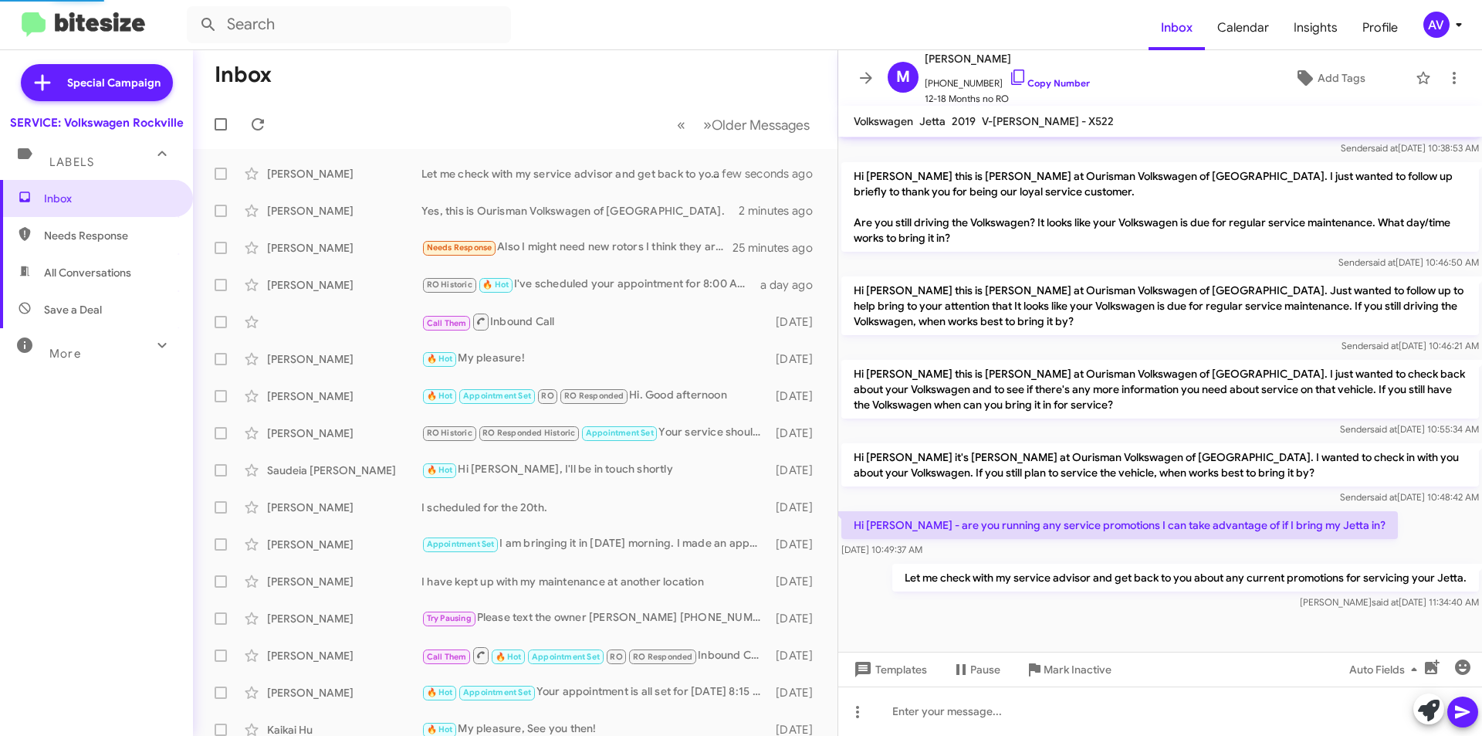
scroll to position [265, 0]
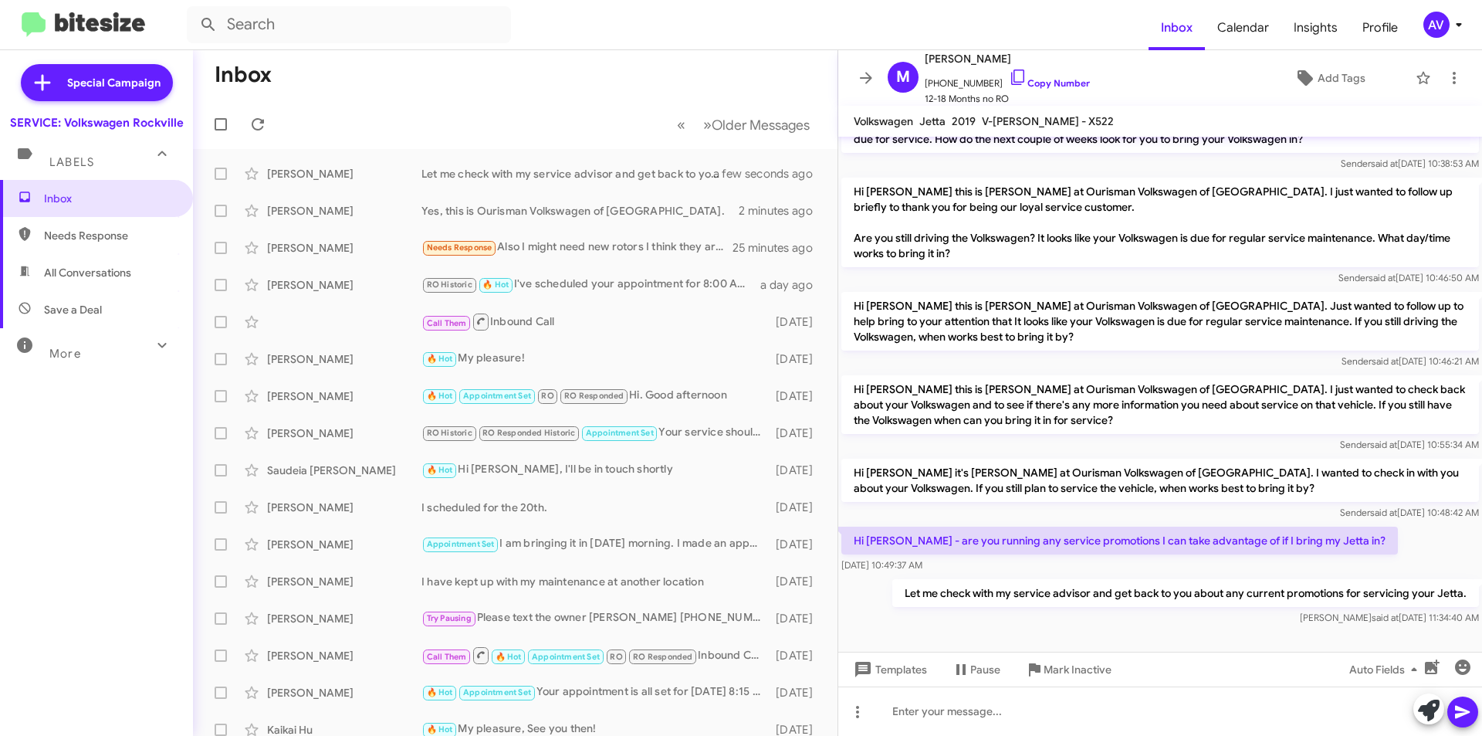
drag, startPoint x: 981, startPoint y: 578, endPoint x: 966, endPoint y: 582, distance: 15.4
click at [966, 582] on p "Let me check with my service advisor and get back to you about any current prom…" at bounding box center [1186, 593] width 587 height 28
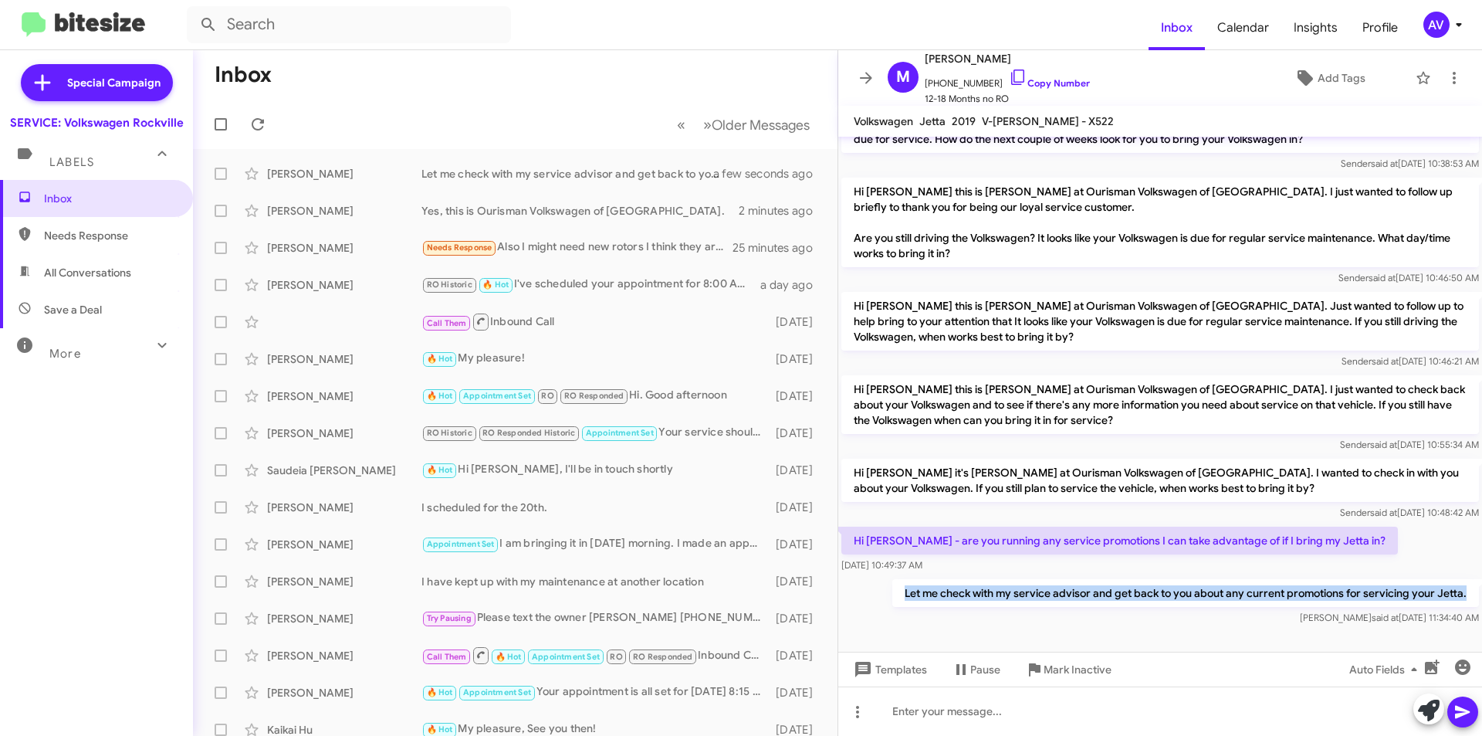
click at [966, 582] on p "Let me check with my service advisor and get back to you about any current prom…" at bounding box center [1186, 593] width 587 height 28
copy p "Let me check with my service advisor and get back to you about any current prom…"
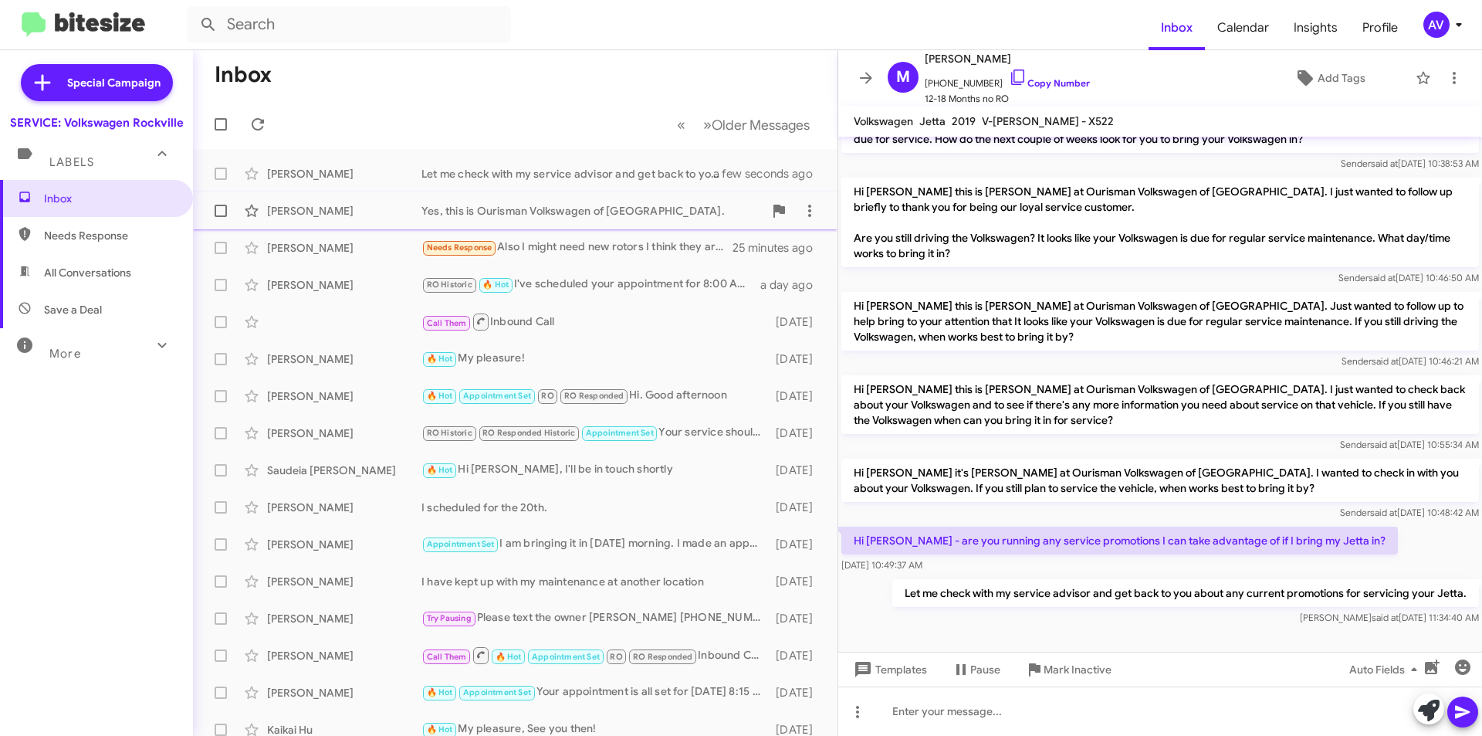
click at [616, 209] on div "Yes, this is Ourisman Volkswagen of [GEOGRAPHIC_DATA]." at bounding box center [593, 210] width 342 height 15
click at [615, 238] on div "Siddhant Patil Needs Response Also I might need new rotors I think they are war…" at bounding box center [515, 247] width 620 height 31
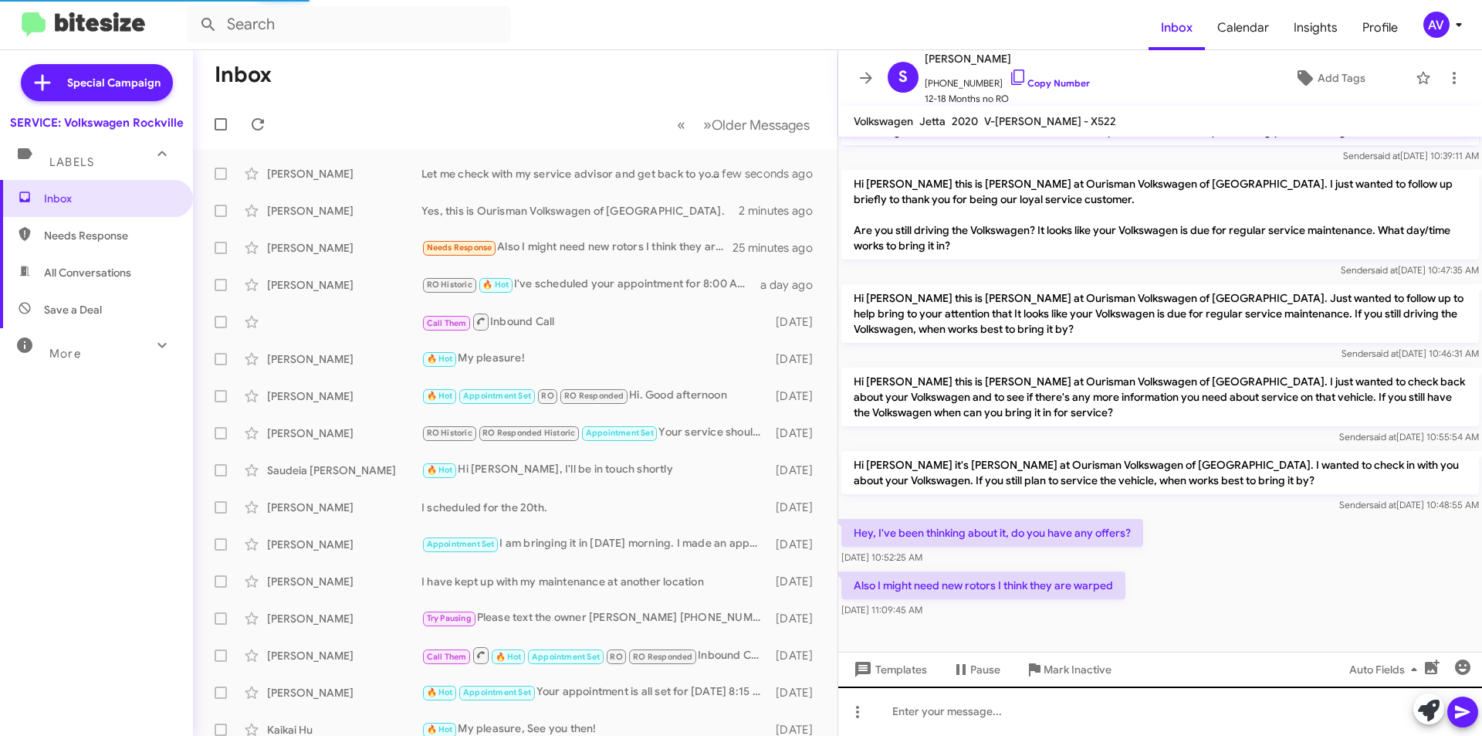
scroll to position [168, 0]
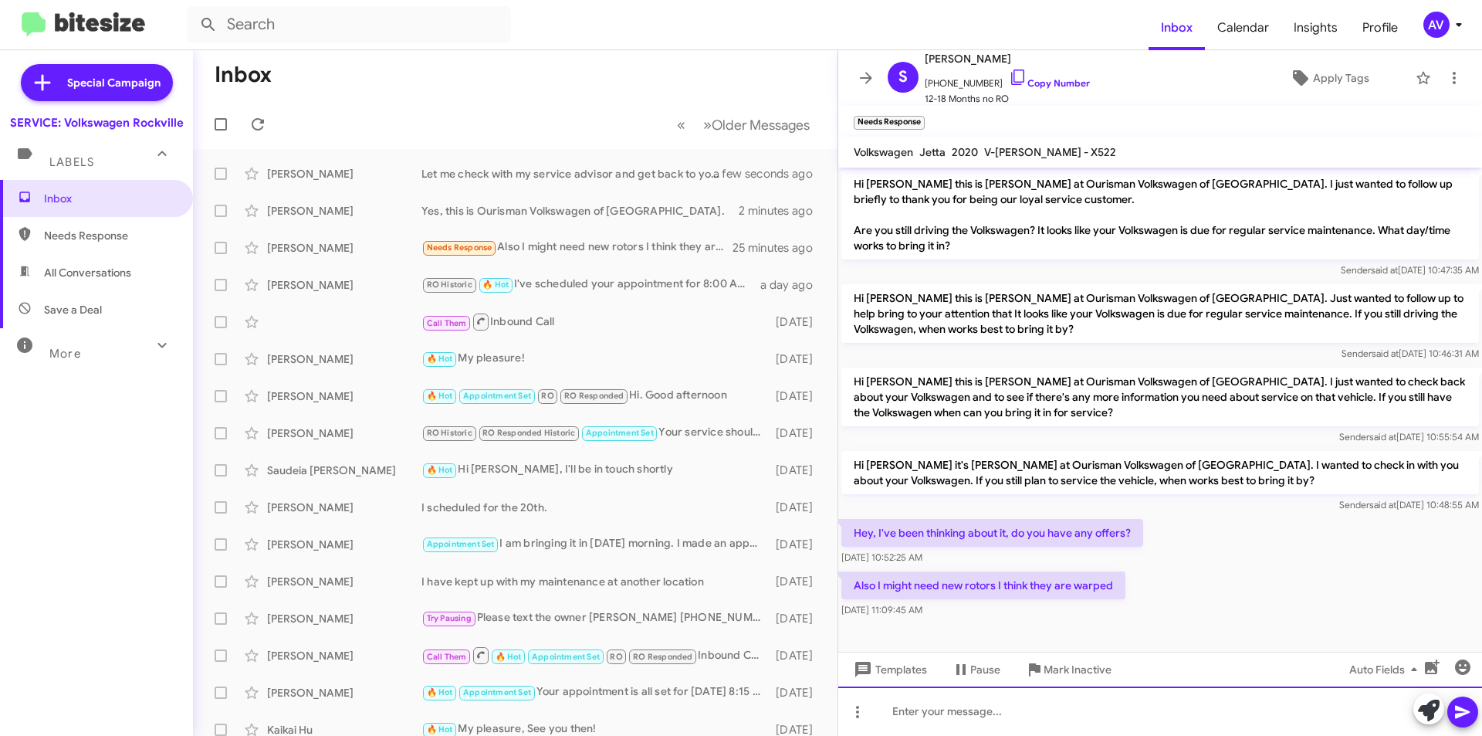
paste div
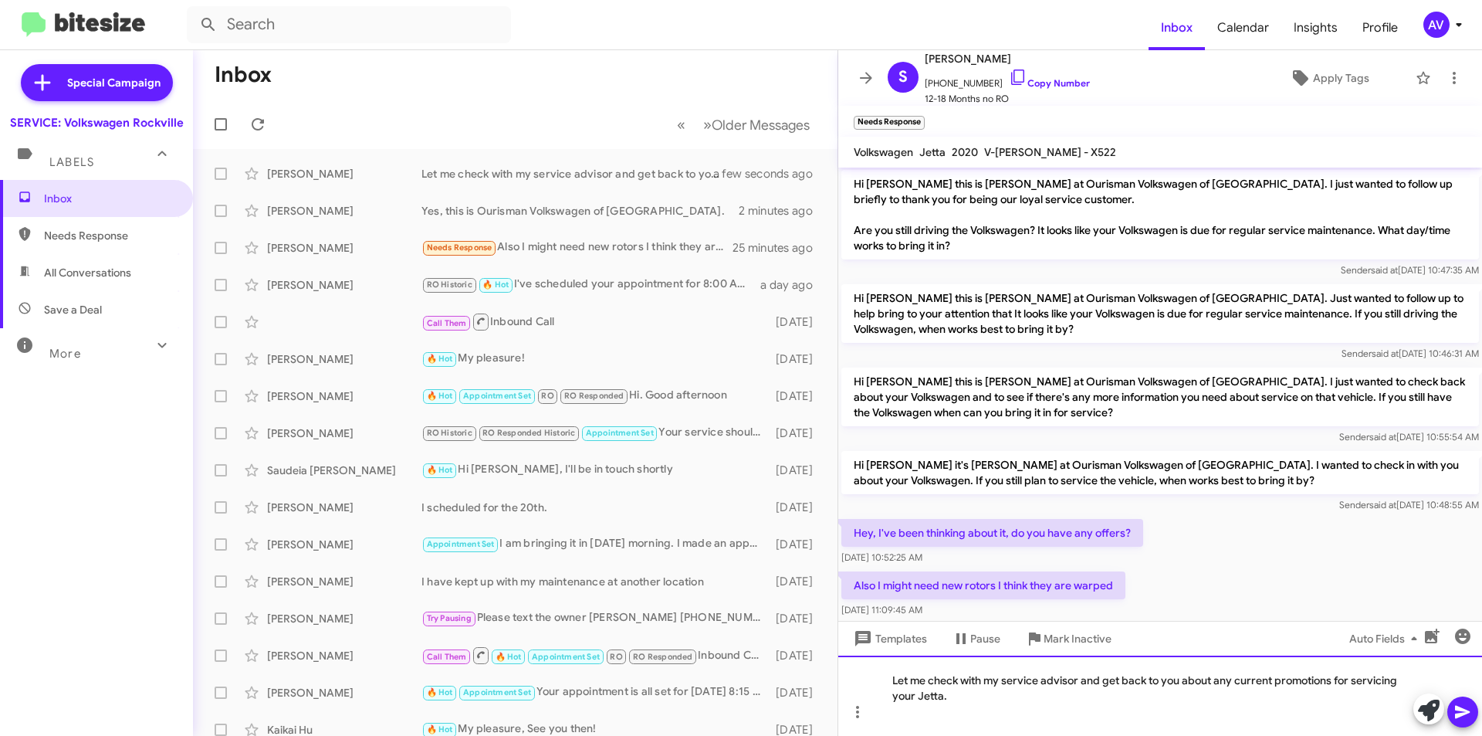
scroll to position [198, 0]
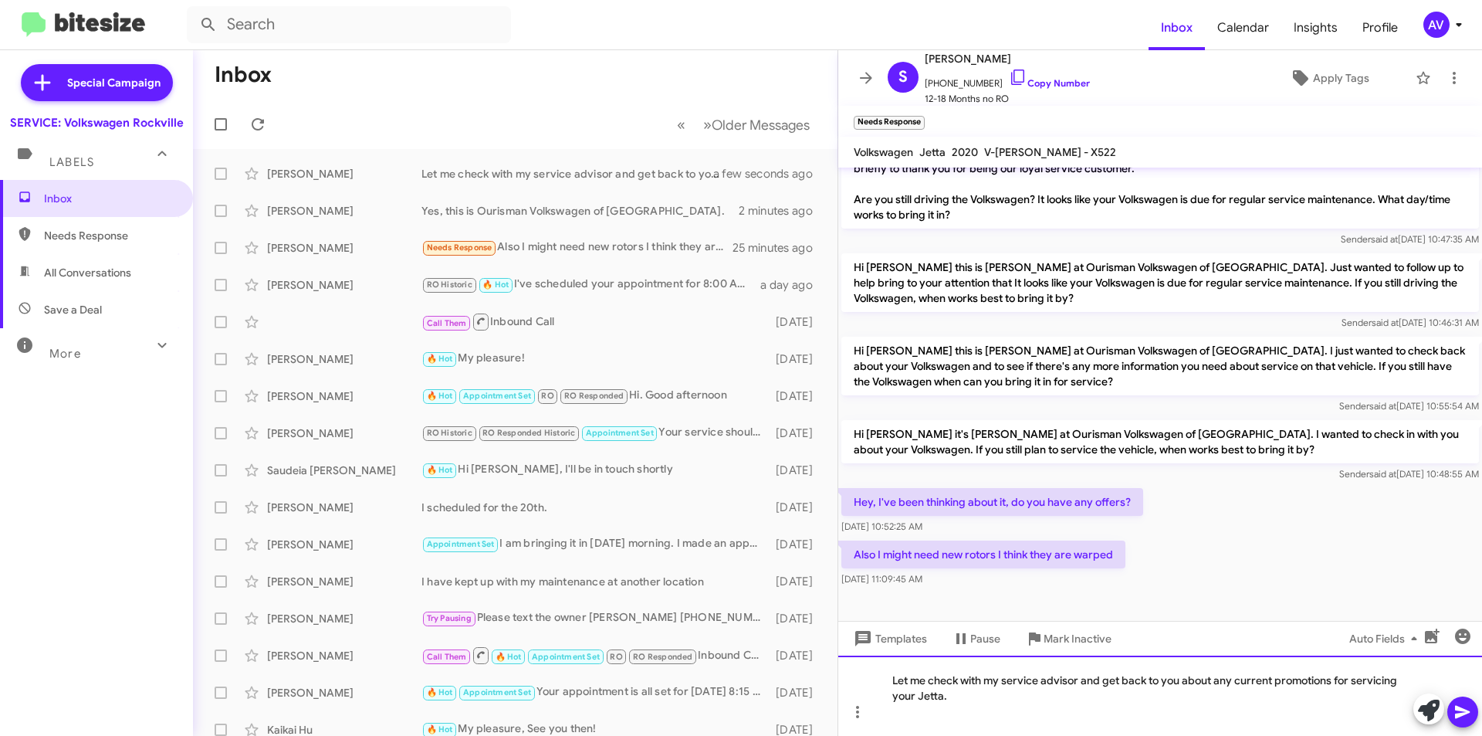
click at [968, 703] on div at bounding box center [1153, 710] width 520 height 15
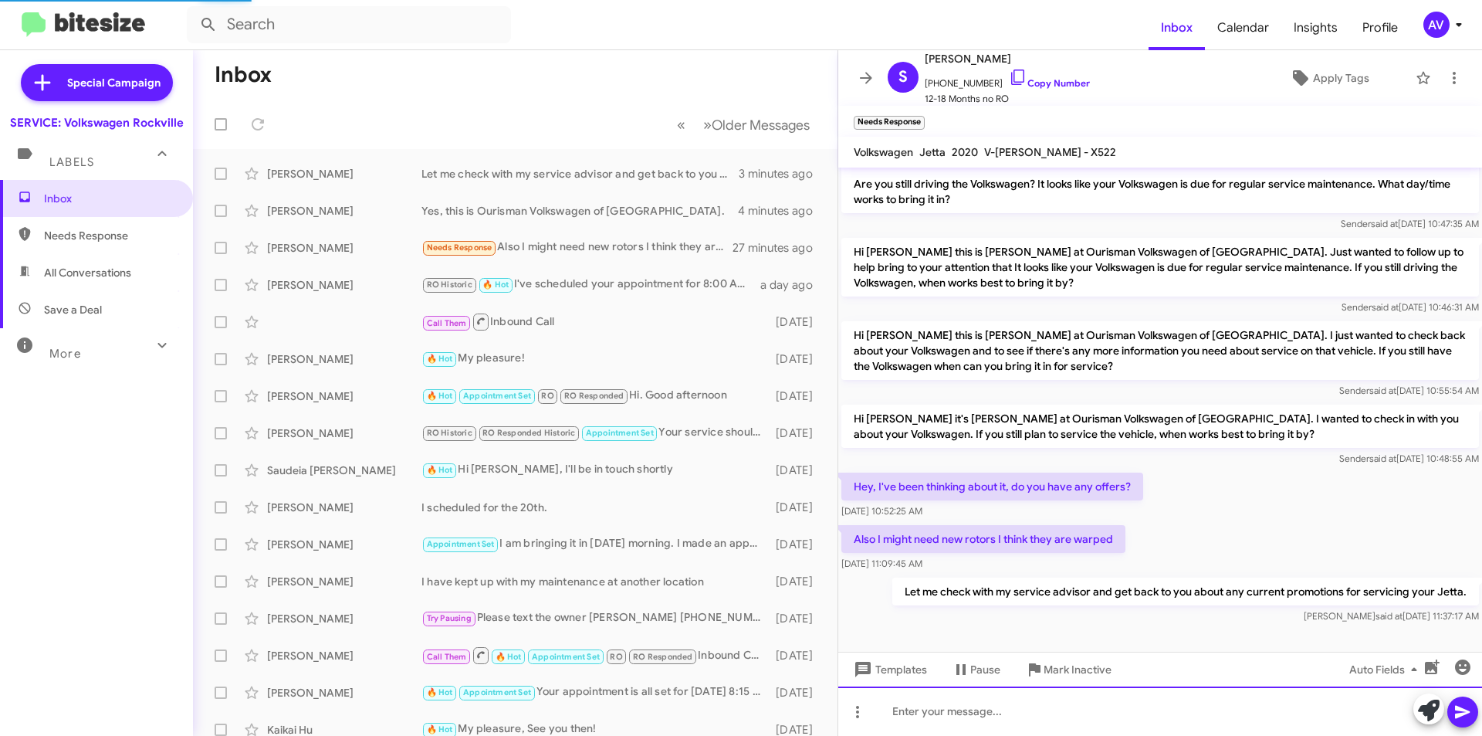
scroll to position [224, 0]
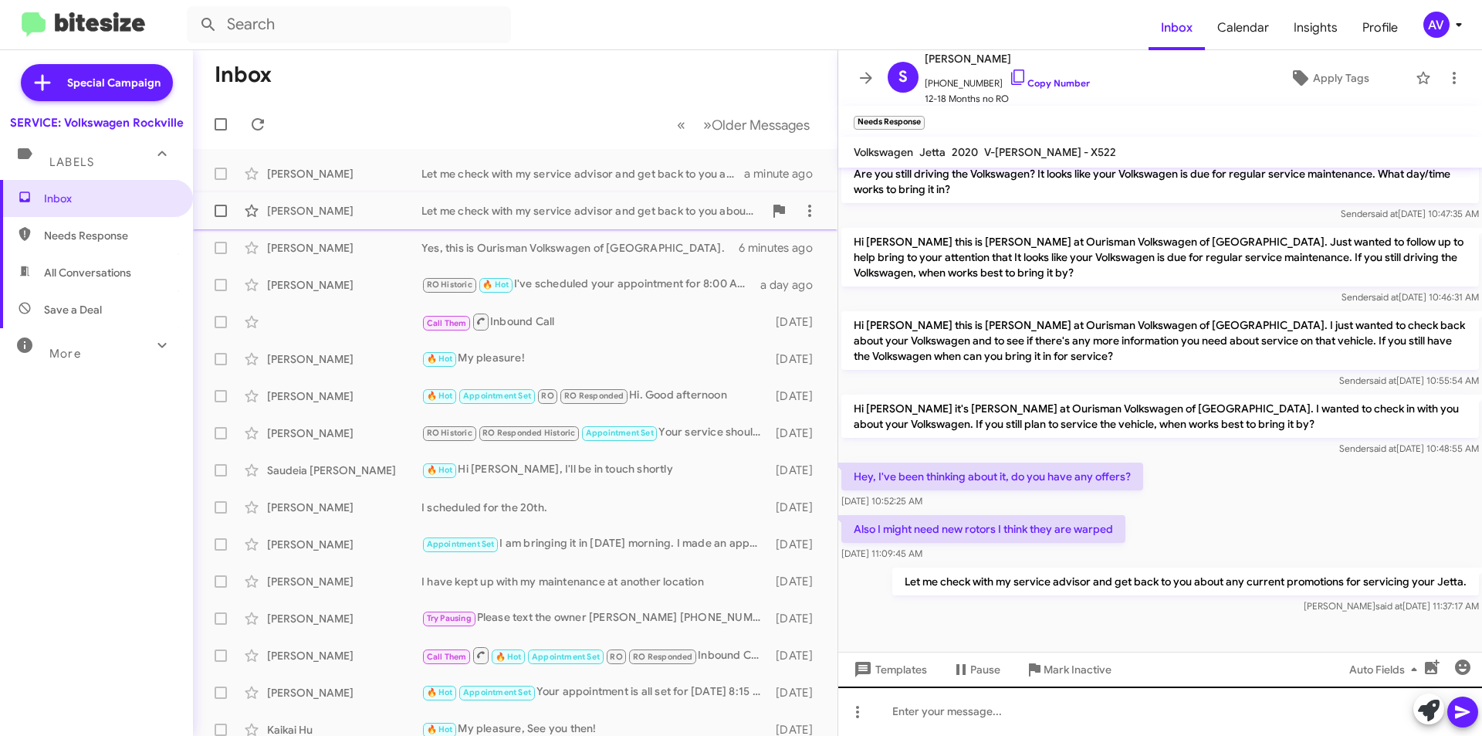
click at [466, 215] on div "Let me check with my service advisor and get back to you about any current prom…" at bounding box center [593, 210] width 342 height 15
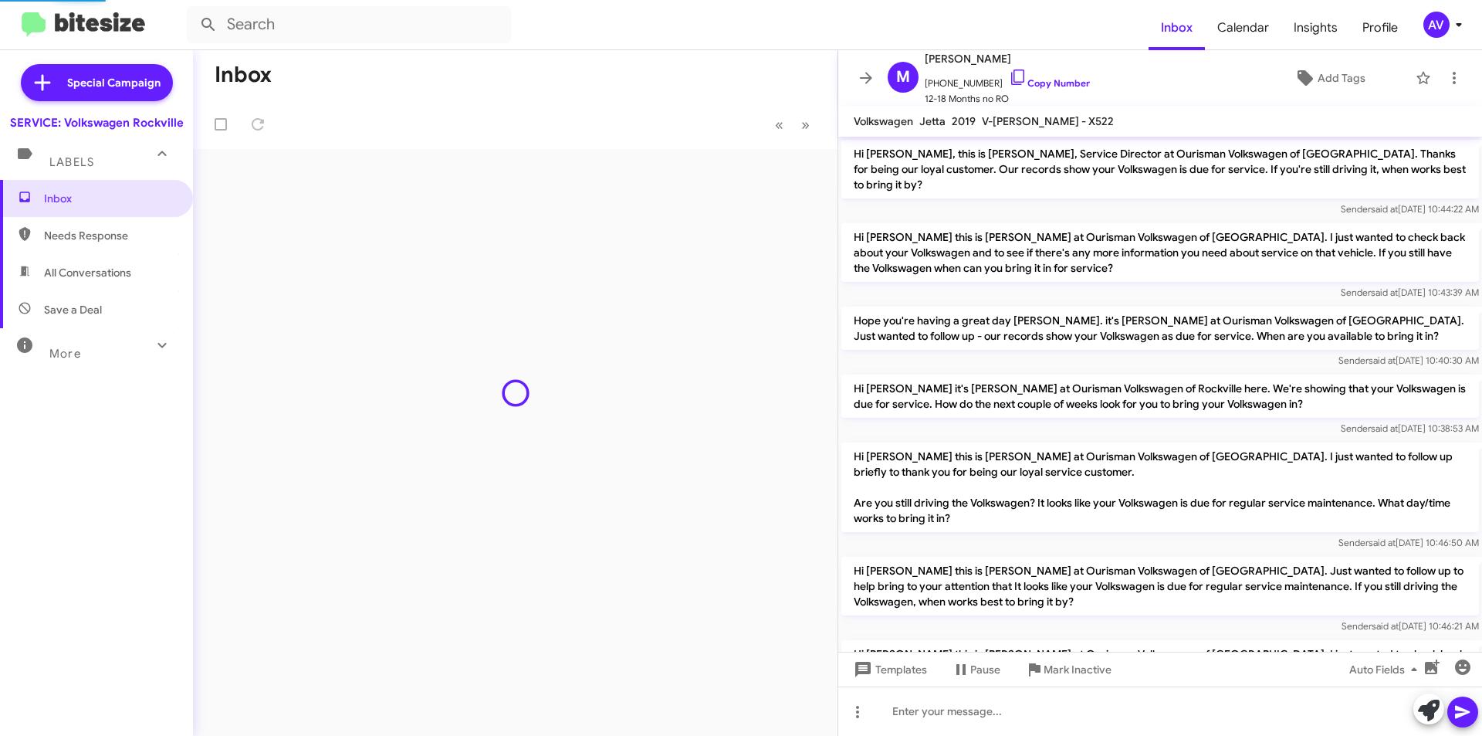
scroll to position [265, 0]
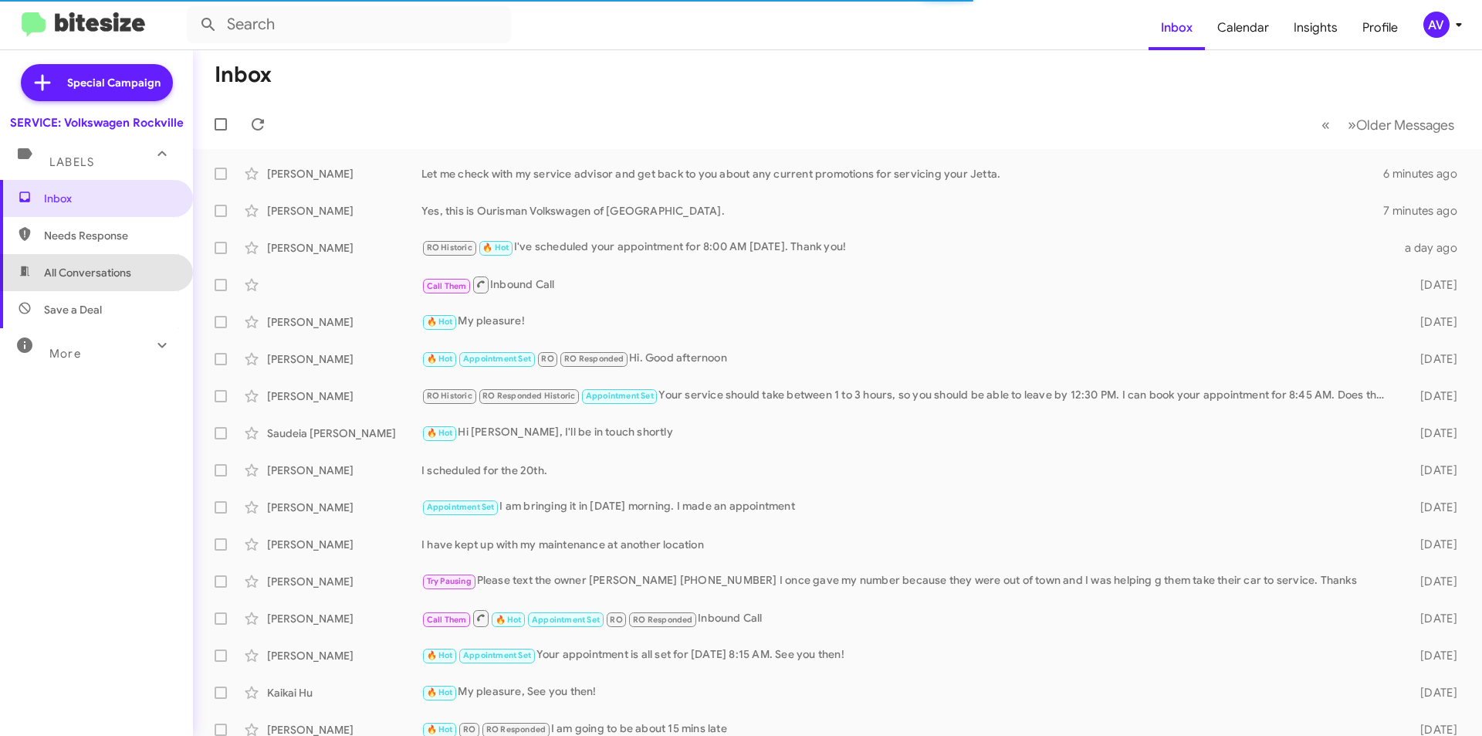
click at [117, 267] on span "All Conversations" at bounding box center [87, 272] width 87 height 15
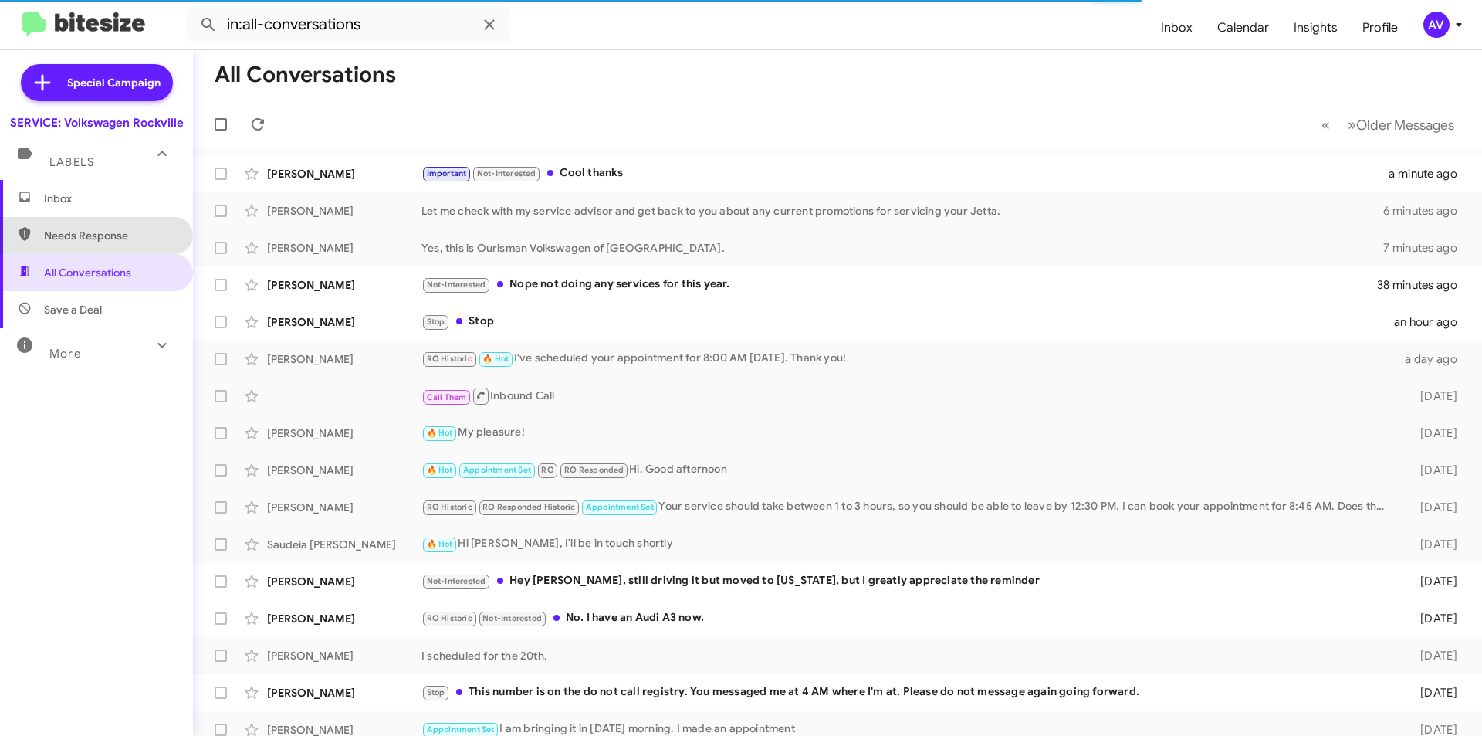
click at [134, 246] on span "Needs Response" at bounding box center [96, 235] width 193 height 37
type input "in:needs-response"
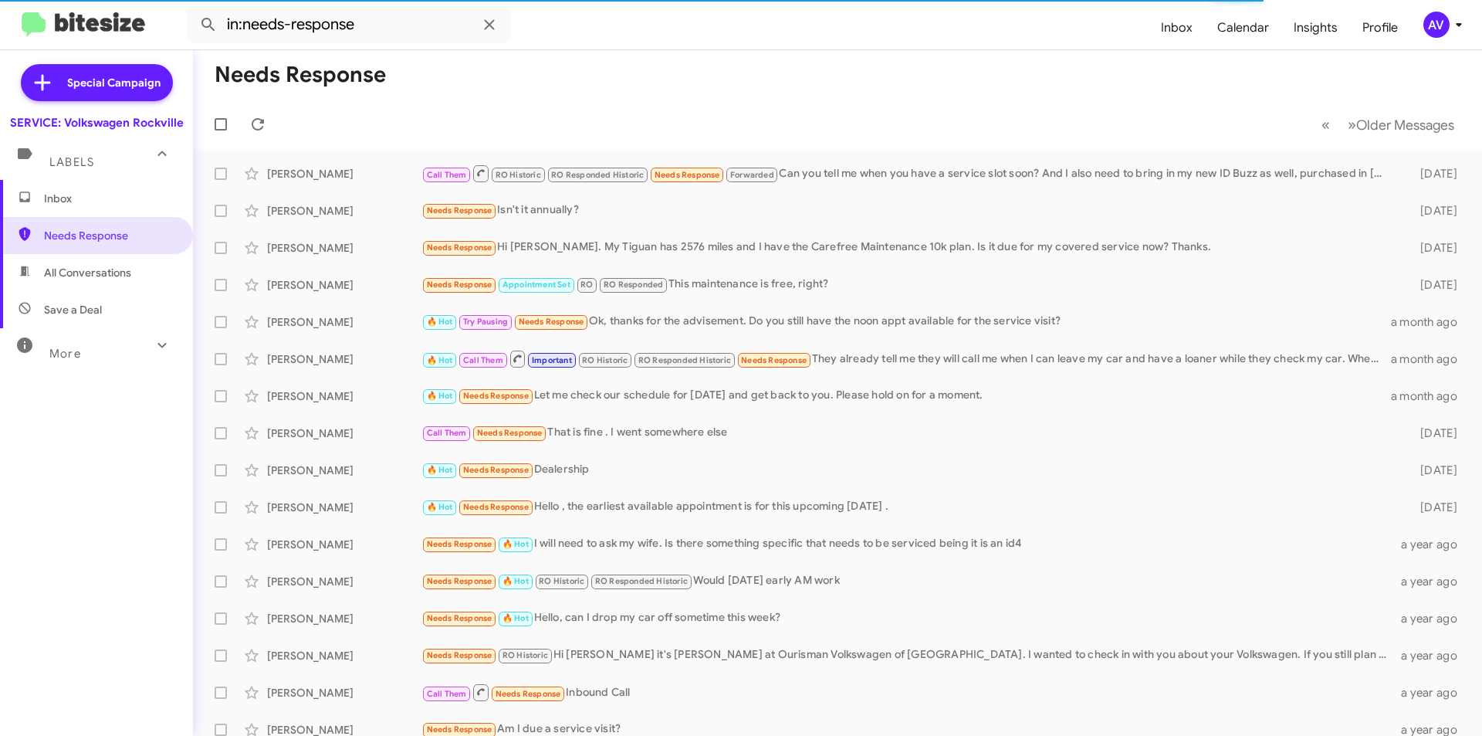
click at [125, 210] on span "Inbox" at bounding box center [96, 198] width 193 height 37
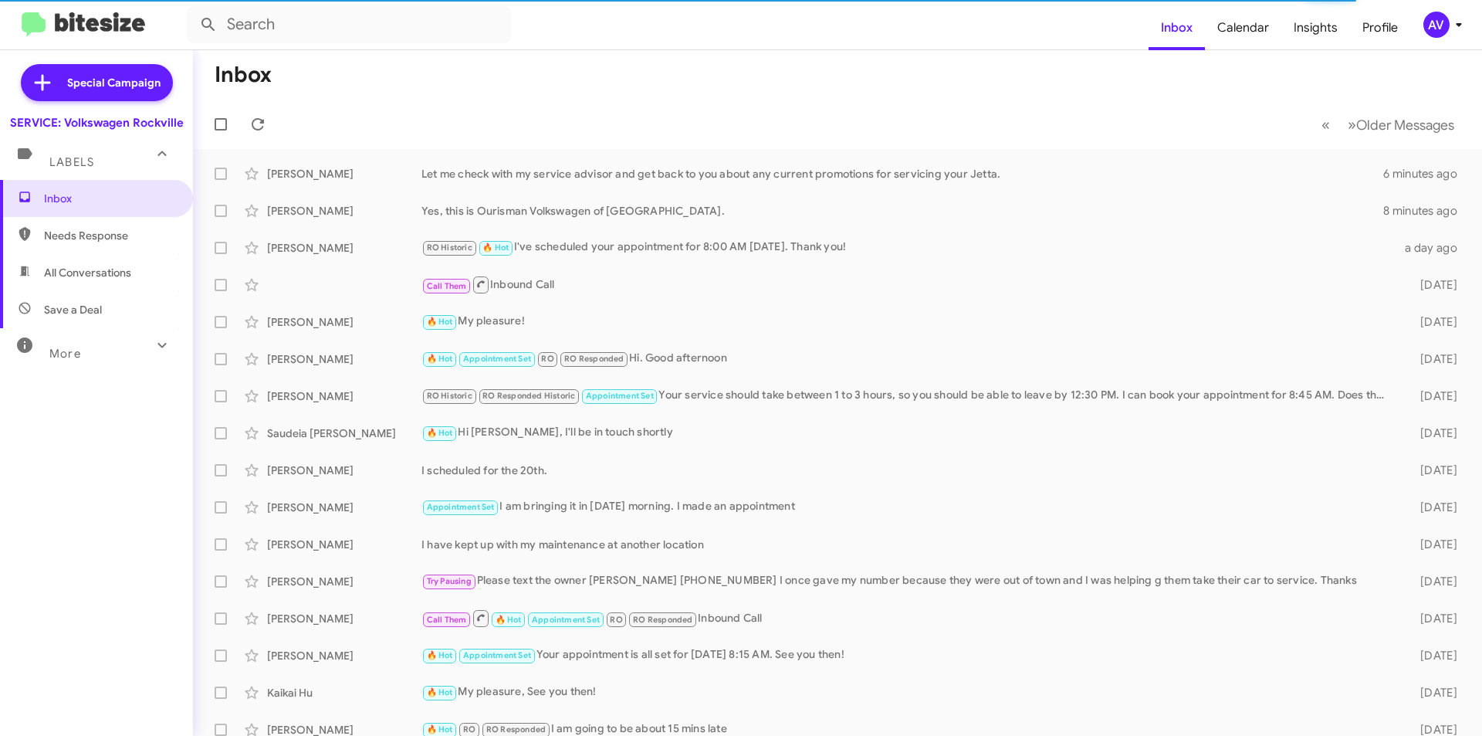
click at [147, 239] on span "Needs Response" at bounding box center [109, 235] width 131 height 15
type input "in:needs-response"
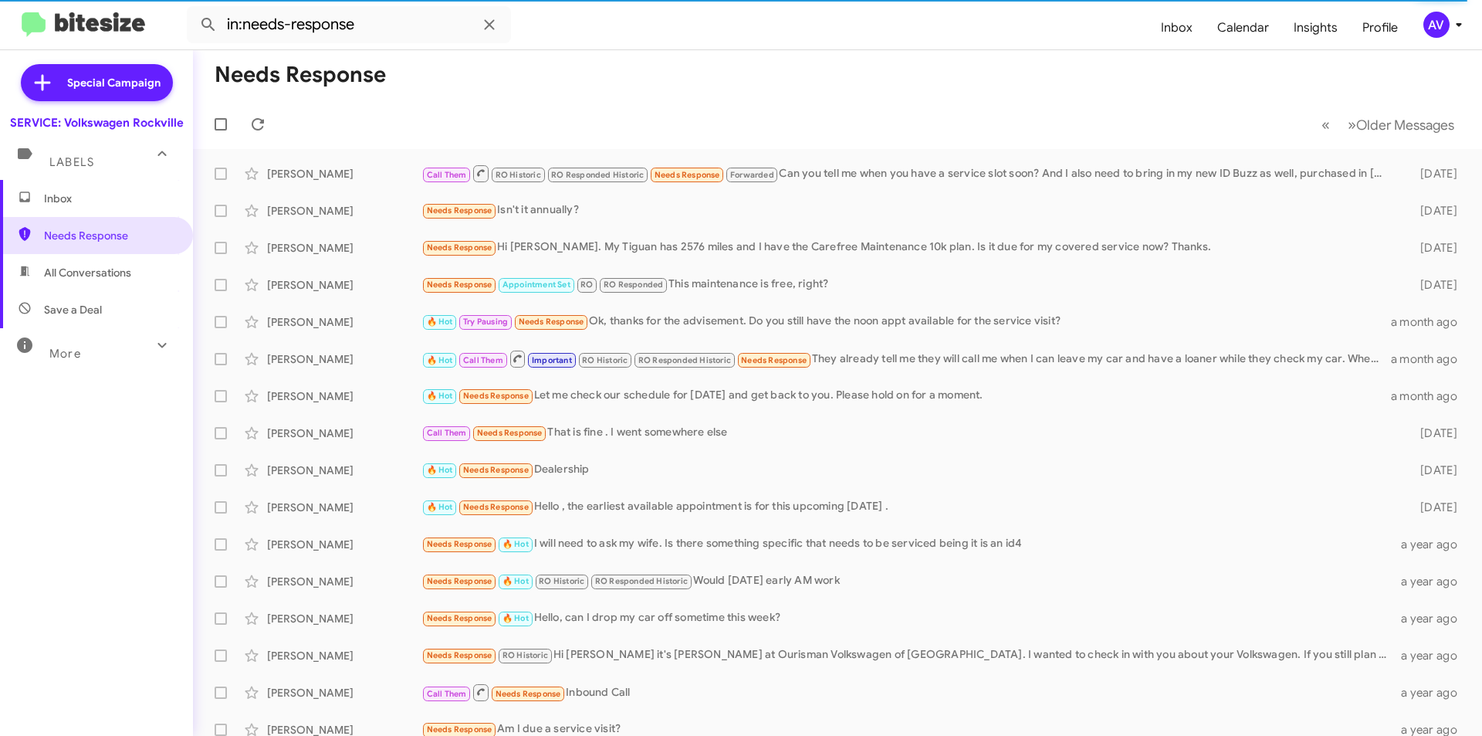
click at [146, 208] on span "Inbox" at bounding box center [96, 198] width 193 height 37
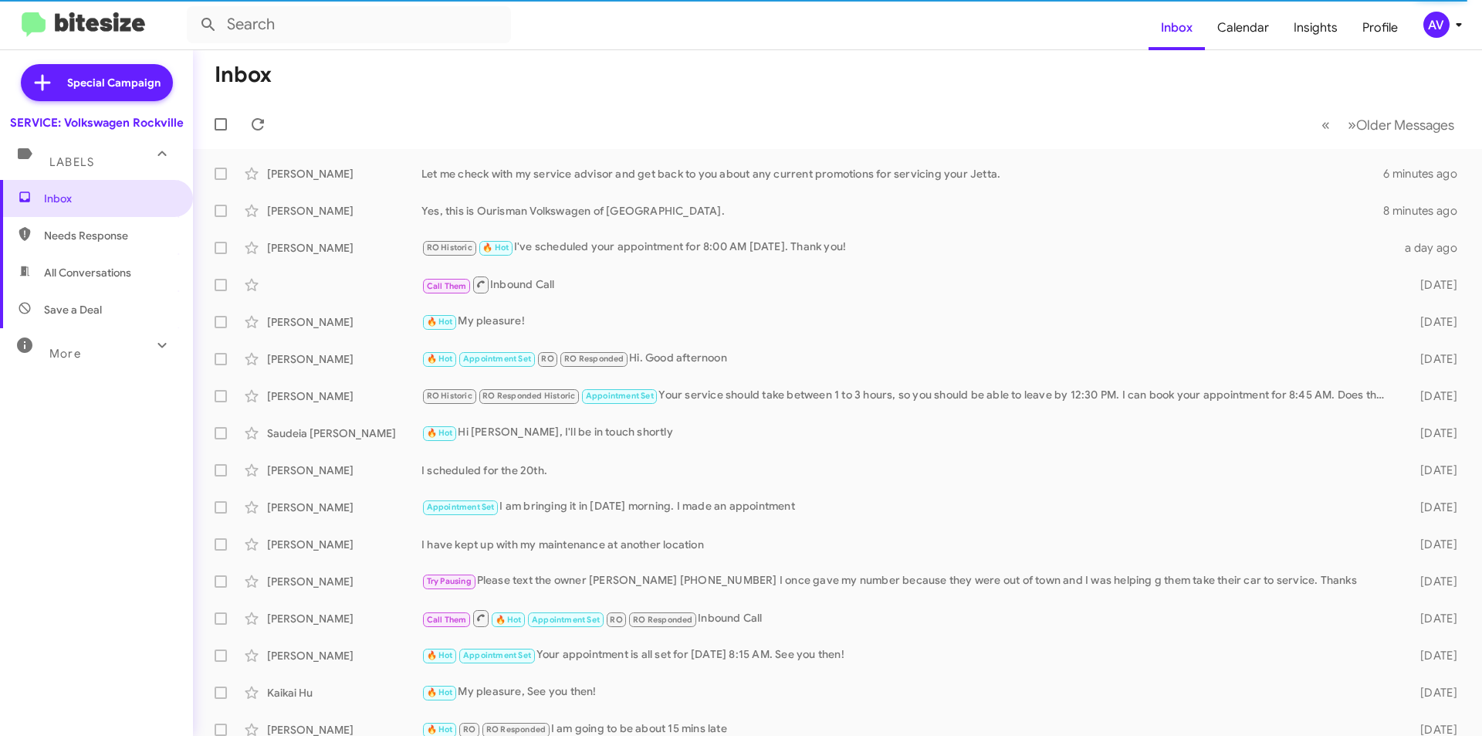
click at [1446, 29] on div "AV" at bounding box center [1437, 25] width 26 height 26
